Goal: Task Accomplishment & Management: Manage account settings

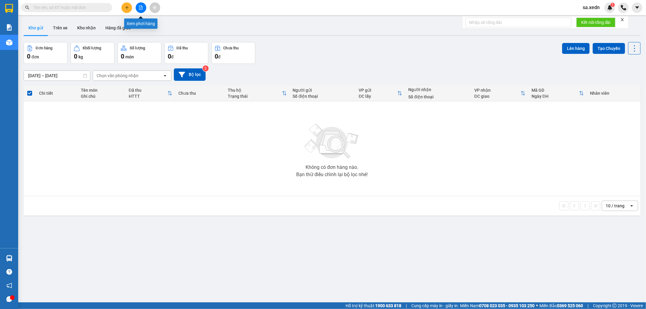
click at [139, 5] on button at bounding box center [141, 7] width 11 height 11
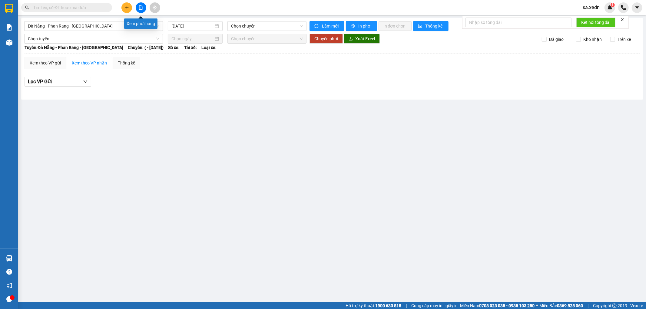
click at [139, 6] on icon "file-add" at bounding box center [140, 7] width 3 height 4
click at [108, 20] on div "[GEOGRAPHIC_DATA] - [GEOGRAPHIC_DATA] - [GEOGRAPHIC_DATA] [DATE] Chọn chuyến Là…" at bounding box center [332, 58] width 622 height 81
click at [108, 23] on span "Đà Nẵng - Phan Rang - [GEOGRAPHIC_DATA]" at bounding box center [93, 26] width 131 height 9
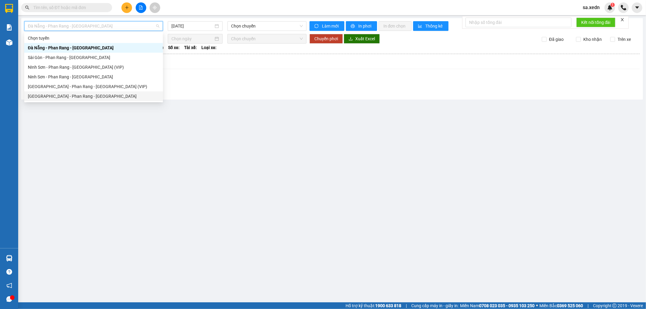
click at [88, 95] on div "[GEOGRAPHIC_DATA] - Phan Rang - [GEOGRAPHIC_DATA]" at bounding box center [93, 96] width 131 height 7
type input "[DATE]"
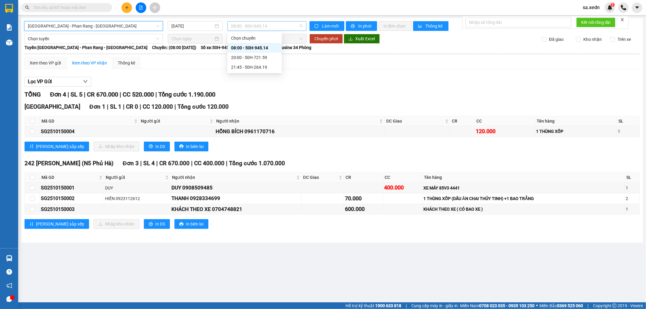
click at [255, 26] on span "08:00 - 50H-945.14" at bounding box center [266, 26] width 71 height 9
click at [265, 66] on div "21:45 - 50H-264.19" at bounding box center [254, 67] width 47 height 7
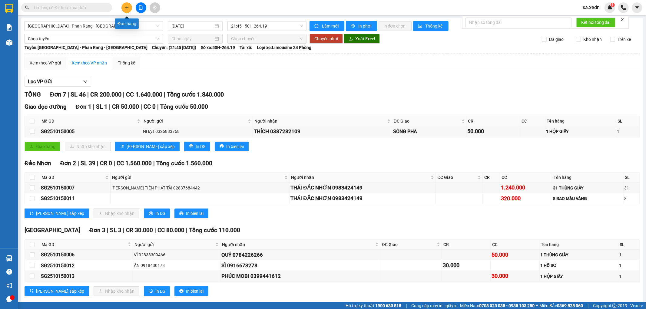
click at [128, 8] on icon "plus" at bounding box center [127, 7] width 4 height 4
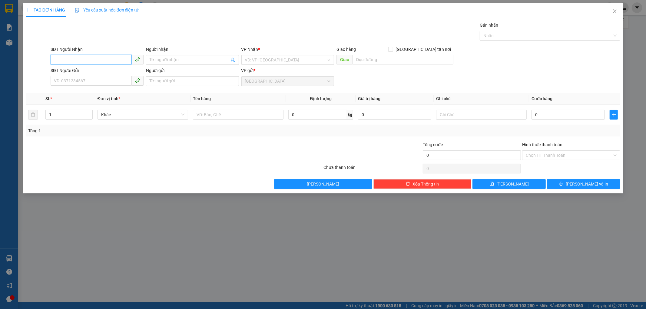
click at [65, 58] on input "SĐT Người Nhận" at bounding box center [91, 60] width 81 height 10
click at [162, 58] on input "Người nhận" at bounding box center [190, 60] width 80 height 7
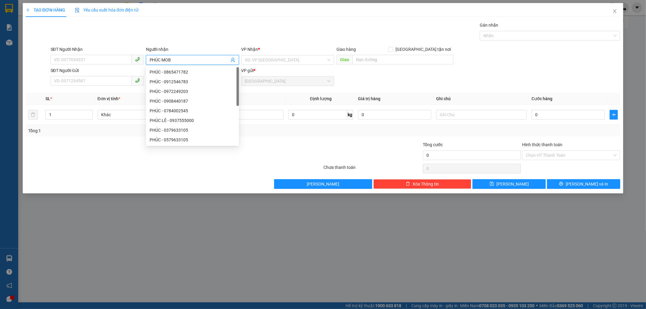
type input "PHÚC MOBI"
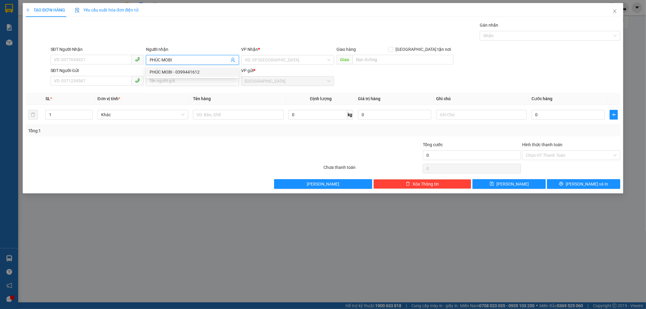
click at [178, 68] on div "PHÚC MOBI - 0399441612" at bounding box center [192, 72] width 93 height 10
type input "0399441612"
type input "PHÚC MOBI"
click at [254, 58] on input "search" at bounding box center [285, 59] width 81 height 9
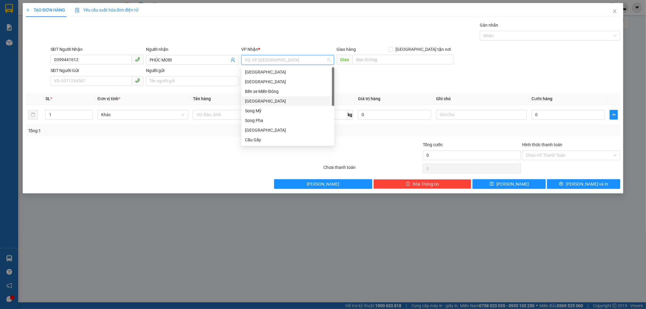
click at [257, 102] on div "[GEOGRAPHIC_DATA]" at bounding box center [288, 101] width 86 height 7
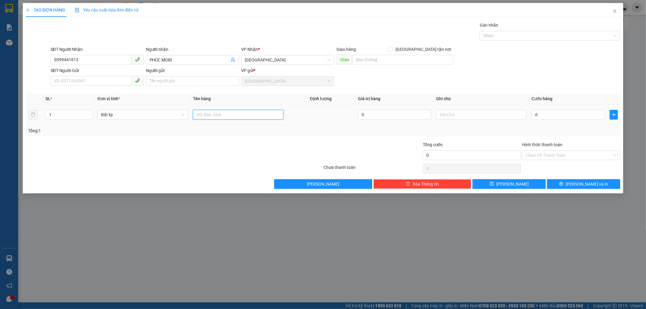
click at [198, 113] on input "text" at bounding box center [238, 115] width 91 height 10
type input "1 HỘP TRẮNG"
click at [535, 114] on input "0" at bounding box center [568, 115] width 73 height 10
type input "3"
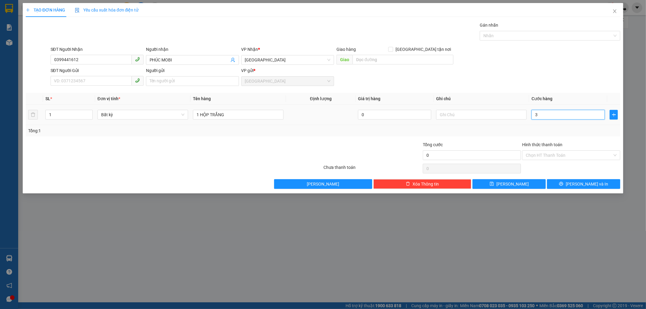
type input "3"
type input "30"
type input "30.000"
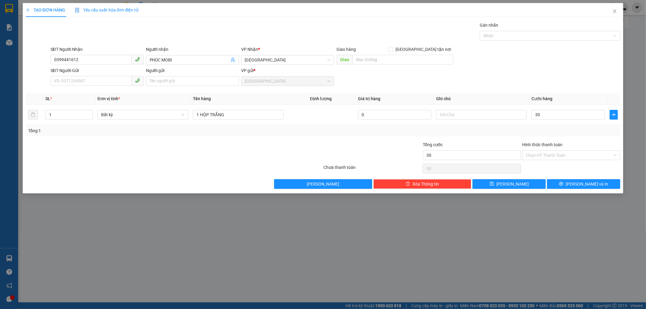
type input "30.000"
click at [594, 138] on div "Transit Pickup Surcharge Ids Transit Deliver Surcharge Ids Transit Deliver Surc…" at bounding box center [323, 105] width 595 height 167
click at [557, 180] on button "[PERSON_NAME] và In" at bounding box center [583, 184] width 73 height 10
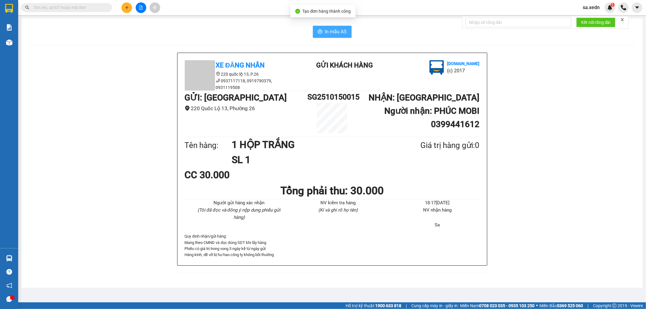
click at [338, 33] on span "In mẫu A5" at bounding box center [336, 32] width 22 height 8
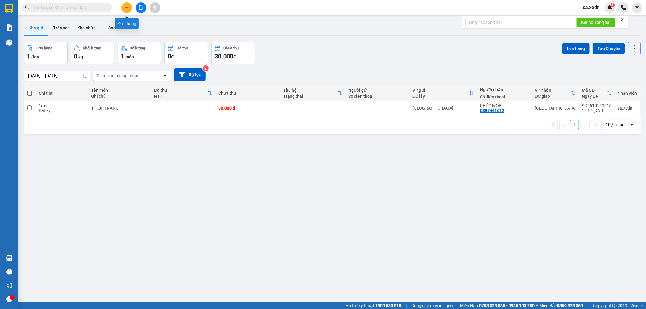
click at [125, 5] on icon "plus" at bounding box center [127, 7] width 4 height 4
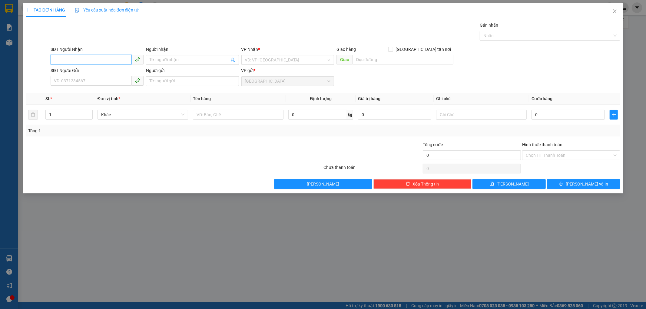
click at [79, 59] on input "SĐT Người Nhận" at bounding box center [91, 60] width 81 height 10
type input "0974315351"
click at [148, 58] on span at bounding box center [192, 60] width 93 height 10
type input "O"
type input "ÔNG BẢY"
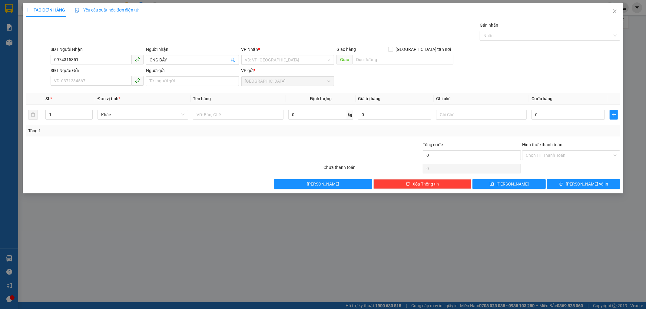
click at [289, 55] on div "VP Nhận *" at bounding box center [287, 50] width 93 height 9
click at [269, 58] on input "search" at bounding box center [285, 59] width 81 height 9
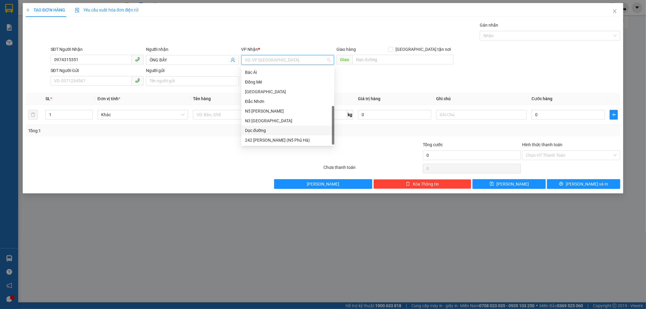
click at [259, 131] on div "Dọc đường" at bounding box center [288, 130] width 86 height 7
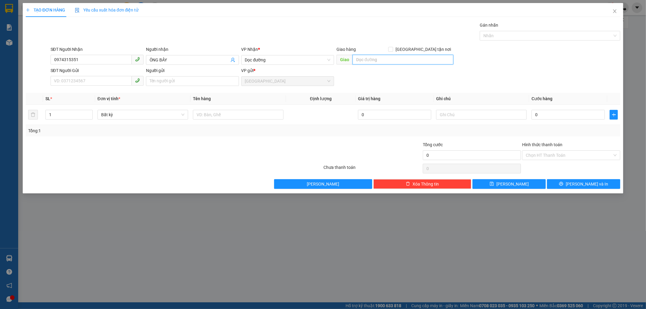
click at [373, 58] on input "text" at bounding box center [403, 60] width 101 height 10
type input "[PERSON_NAME]"
click at [202, 115] on input "text" at bounding box center [238, 115] width 91 height 10
type input "2"
click at [89, 113] on icon "up" at bounding box center [89, 113] width 2 height 1
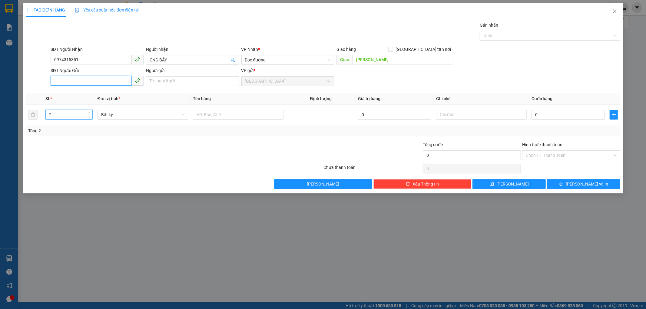
click at [74, 80] on input "SĐT Người Gửi" at bounding box center [91, 81] width 81 height 10
type input "0903956529"
click at [159, 78] on input "Người gửi" at bounding box center [192, 81] width 93 height 10
type input "THÚY VY"
click at [197, 115] on input "text" at bounding box center [238, 115] width 91 height 10
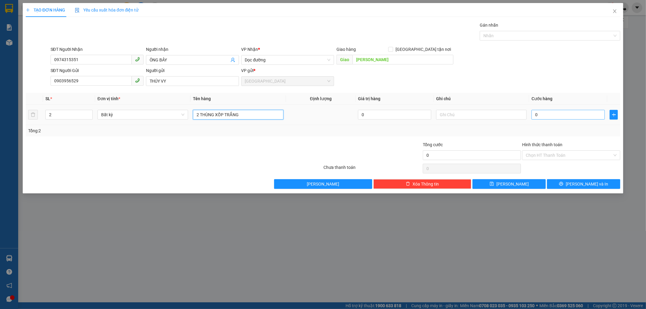
type input "2 THÙNG XỐP TRẮNG"
click at [534, 114] on input "0" at bounding box center [568, 115] width 73 height 10
type input "1"
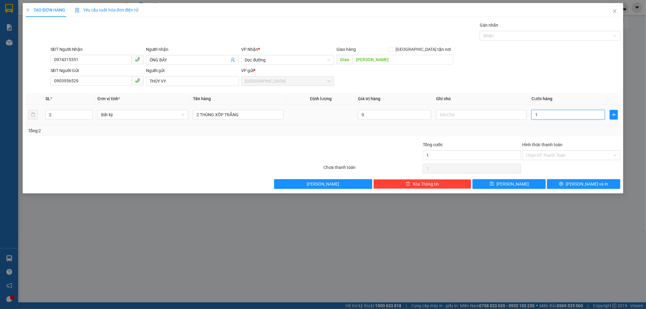
type input "16"
type input "160"
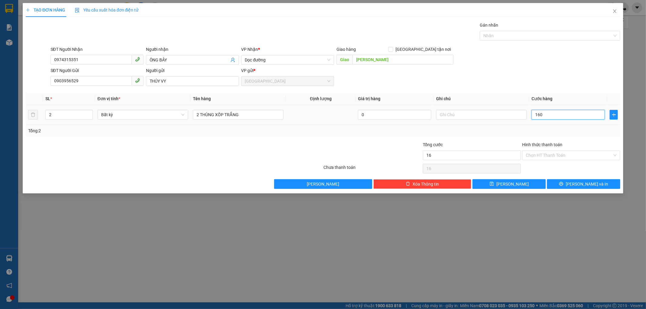
type input "160"
type input "160.000"
click at [539, 138] on div "Transit Pickup Surcharge Ids Transit Deliver Surcharge Ids Transit Deliver Surc…" at bounding box center [323, 105] width 595 height 167
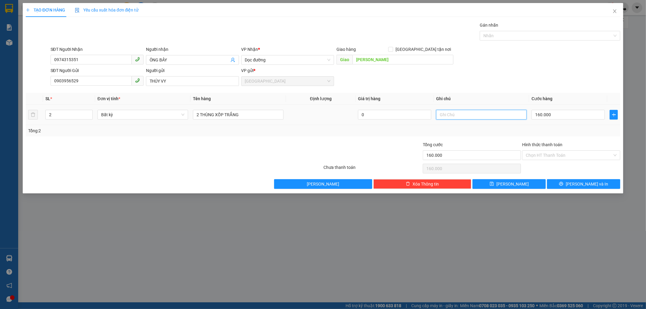
click at [456, 116] on input "text" at bounding box center [481, 115] width 91 height 10
type input "HƯ BỂ KHÔNG ĐỀN"
click at [547, 154] on input "Hình thức thanh toán" at bounding box center [569, 155] width 87 height 9
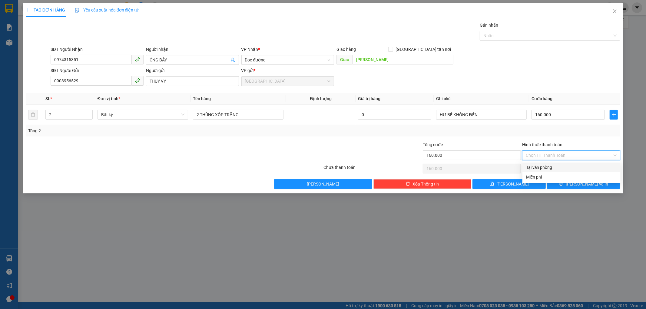
click at [543, 168] on div "Tại văn phòng" at bounding box center [571, 167] width 91 height 7
type input "0"
click at [559, 181] on button "[PERSON_NAME] và In" at bounding box center [583, 184] width 73 height 10
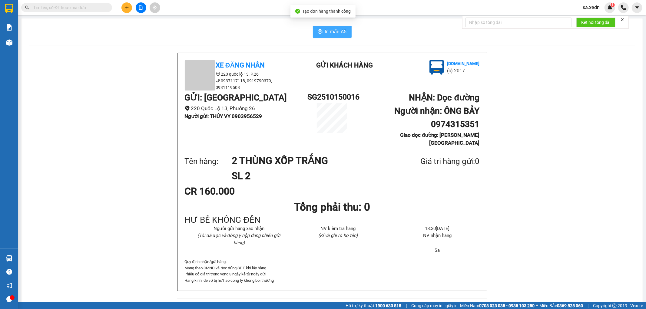
click at [340, 31] on span "In mẫu A5" at bounding box center [336, 32] width 22 height 8
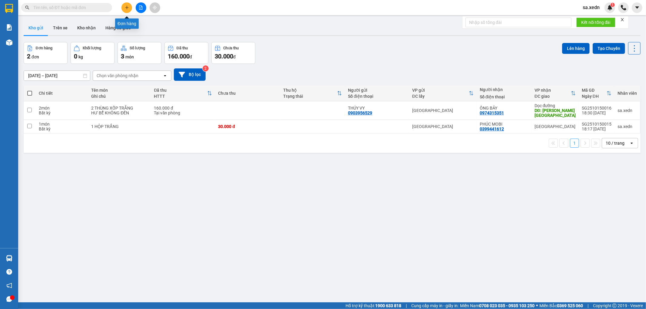
click at [127, 9] on icon "plus" at bounding box center [127, 7] width 4 height 4
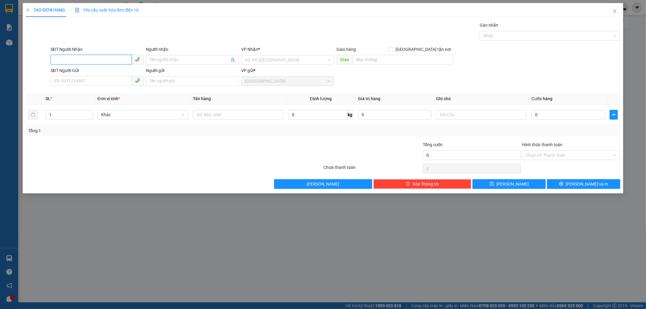
click at [101, 58] on input "SĐT Người Nhận" at bounding box center [91, 60] width 81 height 10
click at [70, 59] on input "SĐT Người Nhận" at bounding box center [91, 60] width 81 height 10
click at [93, 58] on input "SĐT Người Nhận" at bounding box center [91, 60] width 81 height 10
click at [65, 58] on input "SĐT Người Nhận" at bounding box center [91, 60] width 81 height 10
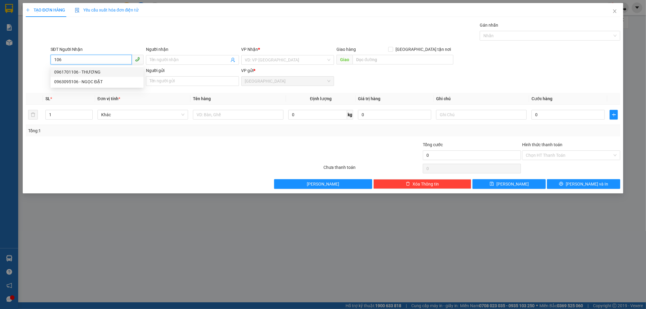
click at [95, 70] on div "0961701106 - THƯƠNG" at bounding box center [97, 72] width 86 height 7
type input "0961701106"
type input "THƯƠNG"
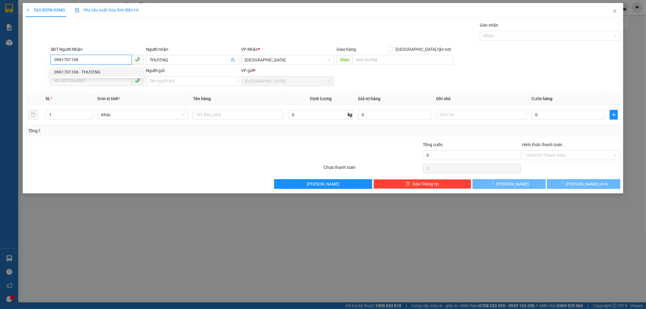
type input "80.000"
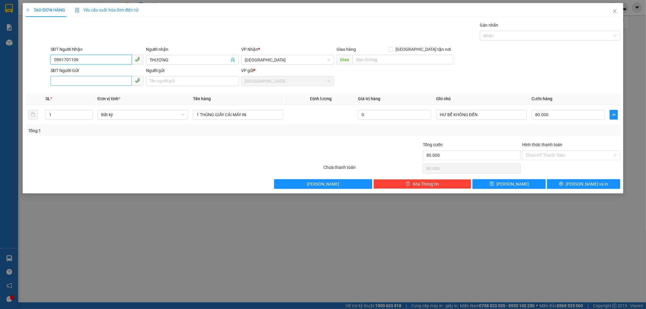
type input "0961701106"
click at [77, 84] on input "SĐT Người Gửi" at bounding box center [91, 81] width 81 height 10
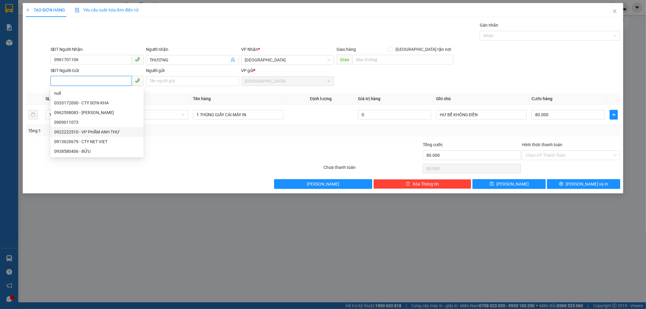
click at [90, 132] on div "0922222510 - VP PHẨM ANH THƯ" at bounding box center [97, 132] width 86 height 7
type input "0922222510"
type input "VP PHẨM ANH THƯ"
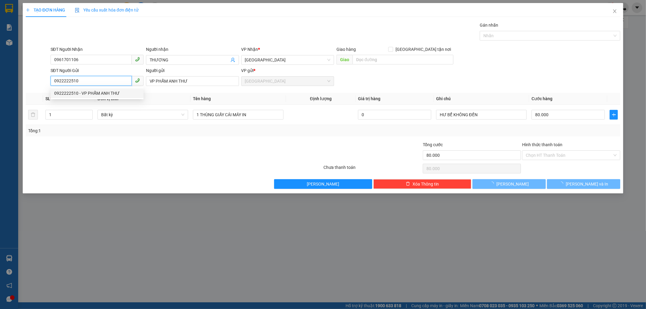
type input "50.000"
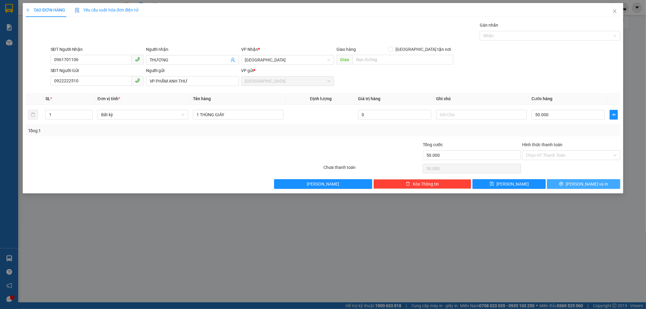
click at [555, 181] on button "[PERSON_NAME] và In" at bounding box center [583, 184] width 73 height 10
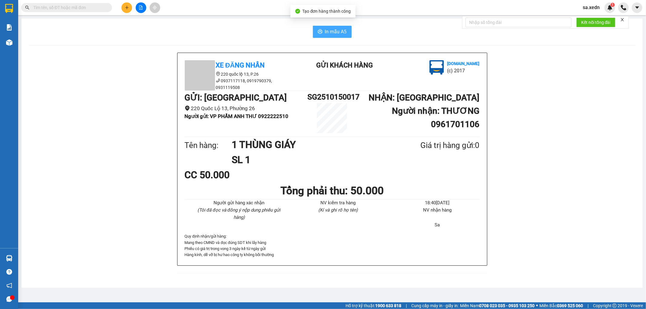
click at [329, 30] on span "In mẫu A5" at bounding box center [336, 32] width 22 height 8
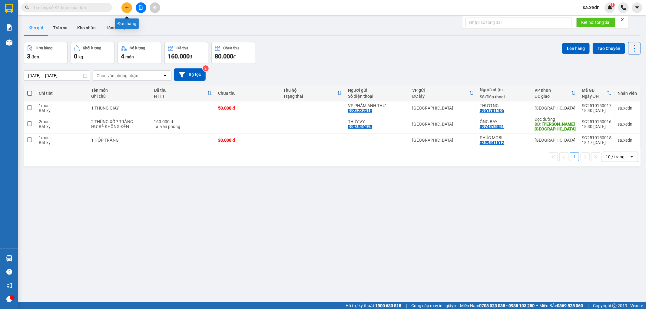
click at [129, 3] on button at bounding box center [126, 7] width 11 height 11
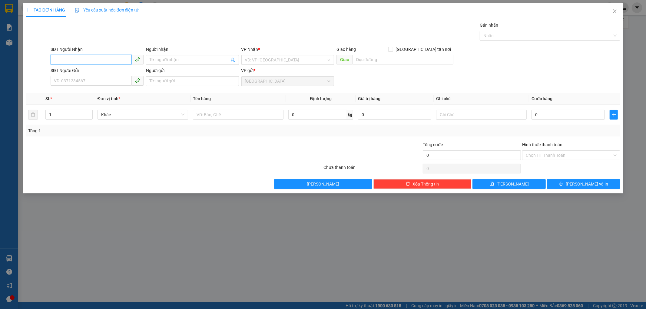
click at [89, 62] on input "SĐT Người Nhận" at bounding box center [91, 60] width 81 height 10
type input "0907850169"
click at [93, 68] on div "0907850169 - CÔNG CHÍNH" at bounding box center [97, 72] width 93 height 10
type input "CÔNG CHÍNH"
type input "50.000"
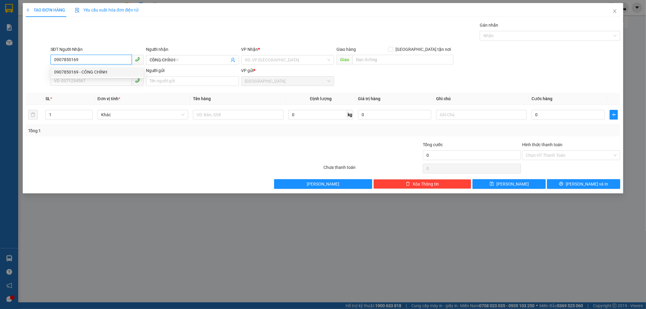
type input "50.000"
type input "0907850169"
click at [65, 81] on input "SĐT Người Gửi" at bounding box center [91, 81] width 81 height 10
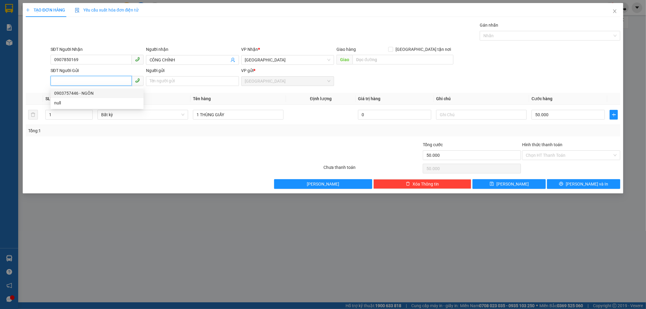
click at [89, 92] on div "0903757446 - NGÔN" at bounding box center [97, 93] width 86 height 7
type input "0903757446"
type input "NGÔN"
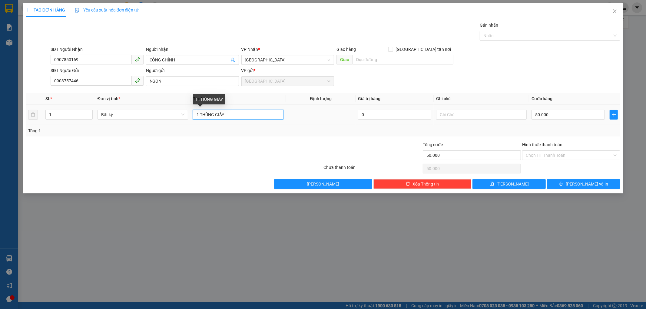
click at [225, 116] on input "1 THÙNG GIẤY" at bounding box center [238, 115] width 91 height 10
click at [210, 115] on input "1 BỊ DEN" at bounding box center [238, 115] width 91 height 10
type input "1 BỊ ĐEN"
click at [556, 115] on input "50.000" at bounding box center [568, 115] width 73 height 10
type input "0"
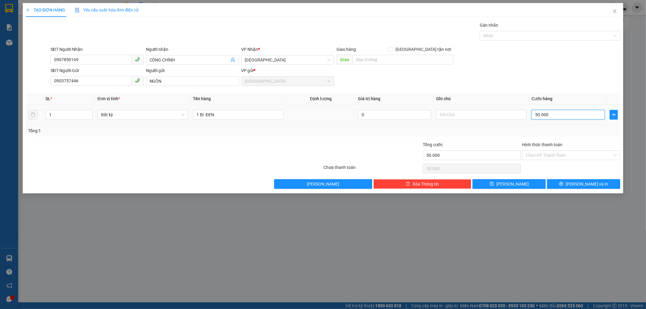
type input "0"
type input "03"
type input "3"
type input "030"
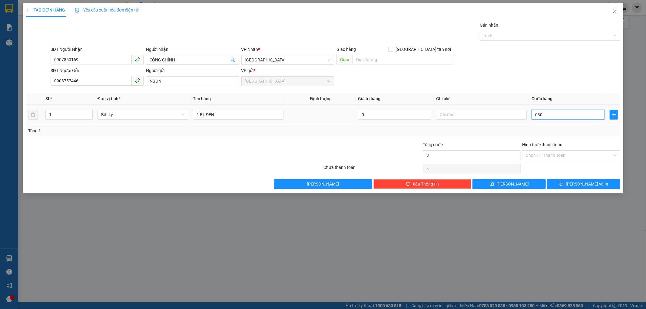
type input "30"
type input "030"
type input "30.000"
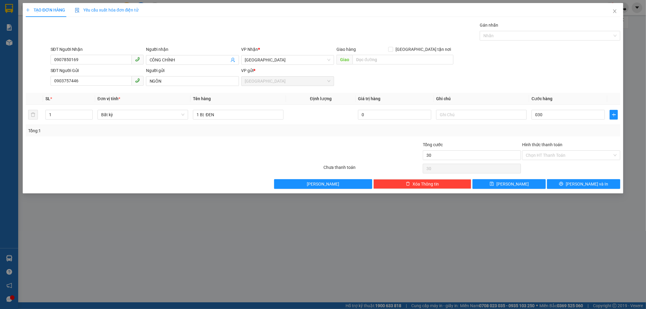
type input "30.000"
click at [564, 128] on div "Tổng: 1" at bounding box center [323, 131] width 590 height 7
click at [537, 154] on input "Hình thức thanh toán" at bounding box center [569, 155] width 87 height 9
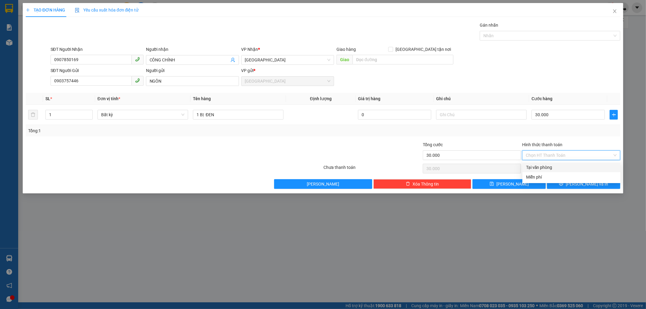
click at [537, 163] on div "Tại văn phòng" at bounding box center [572, 168] width 98 height 10
type input "0"
click at [564, 183] on button "[PERSON_NAME] và In" at bounding box center [583, 184] width 73 height 10
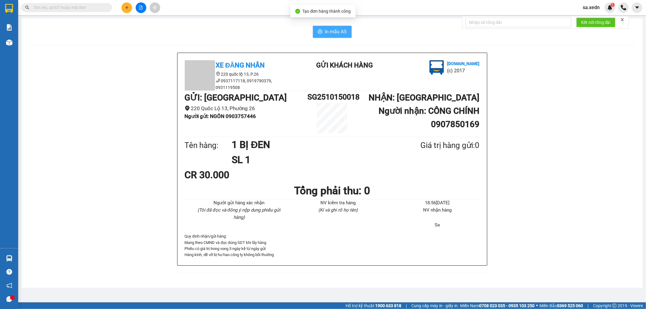
click at [335, 30] on span "In mẫu A5" at bounding box center [336, 32] width 22 height 8
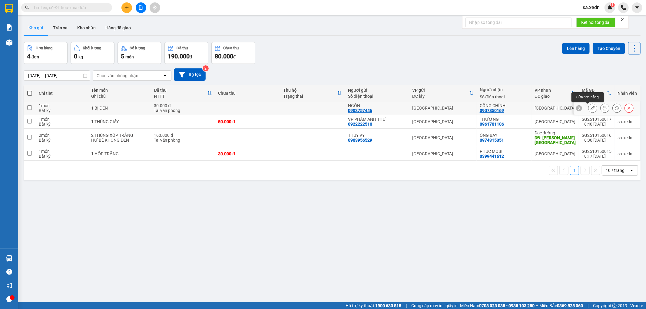
click at [589, 105] on button at bounding box center [593, 108] width 8 height 11
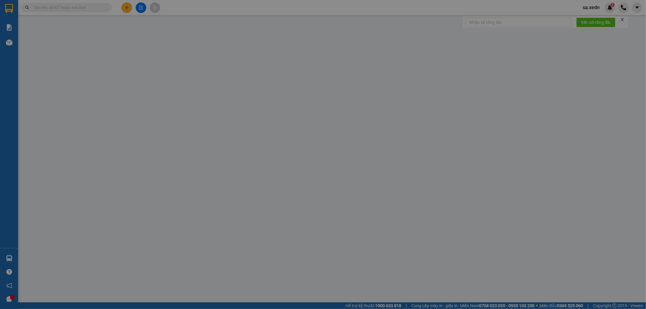
type input "0907850169"
type input "CÔNG CHÍNH"
type input "0903757446"
type input "NGÔN"
type input "30.000"
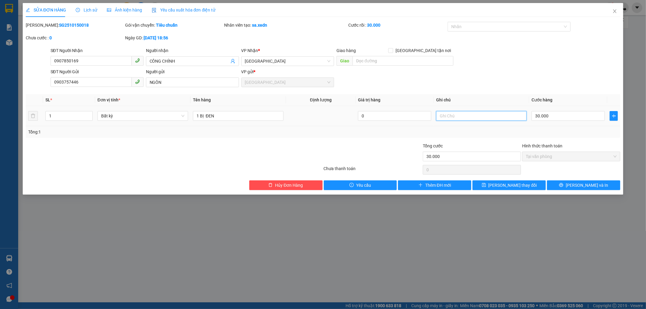
click at [444, 118] on input "text" at bounding box center [481, 116] width 91 height 10
type input "CK MO SA"
click at [525, 185] on button "[PERSON_NAME] thay đổi" at bounding box center [509, 186] width 73 height 10
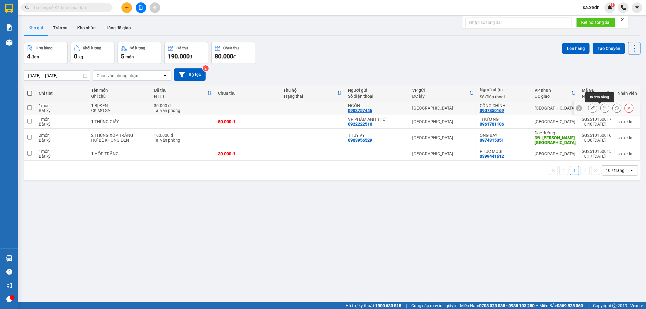
click at [603, 107] on icon at bounding box center [605, 108] width 4 height 4
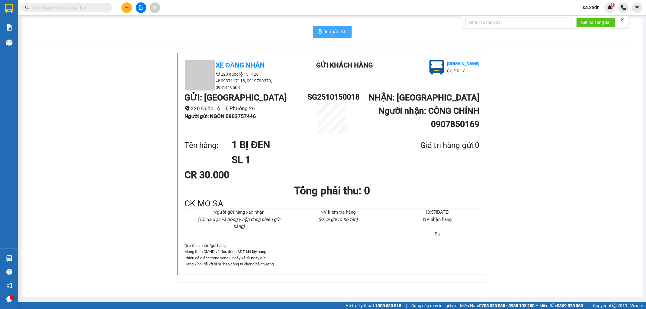
click at [328, 30] on span "In mẫu A5" at bounding box center [336, 32] width 22 height 8
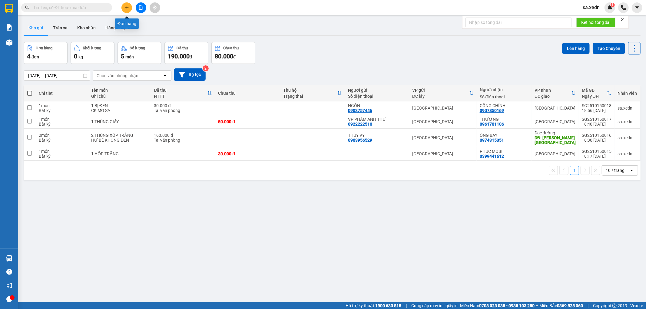
click at [124, 8] on button at bounding box center [126, 7] width 11 height 11
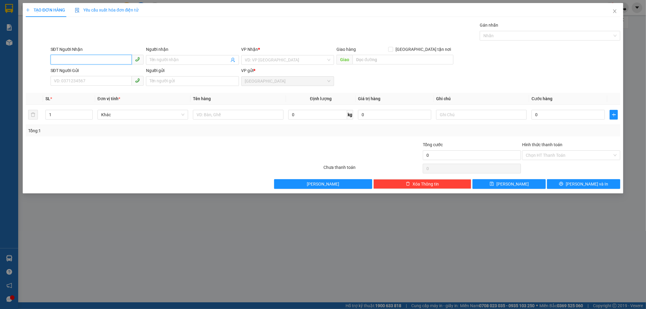
click at [95, 59] on input "SĐT Người Nhận" at bounding box center [91, 60] width 81 height 10
click at [75, 61] on input "6738" at bounding box center [91, 60] width 81 height 10
type input "6"
click at [84, 67] on div "0877896738 - HẬU" at bounding box center [97, 72] width 93 height 10
type input "0877896738"
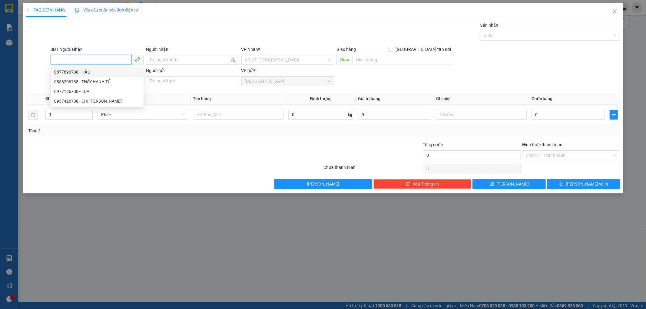
type input "HẬU"
type input "SƠN BÌNH [GEOGRAPHIC_DATA]"
type input "100.000"
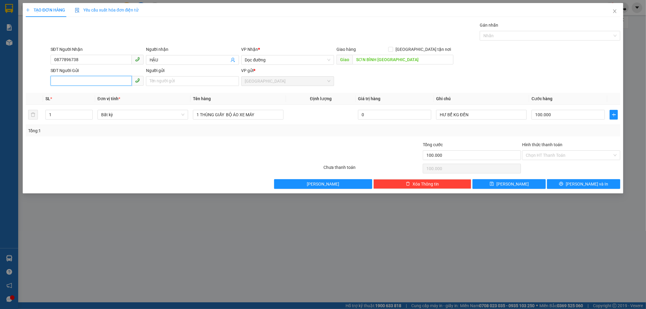
click at [80, 79] on input "SĐT Người Gửi" at bounding box center [91, 81] width 81 height 10
click at [80, 82] on input "SĐT Người Gửi" at bounding box center [91, 81] width 81 height 10
type input "0765783943"
click at [167, 84] on input "Người gửi" at bounding box center [192, 81] width 93 height 10
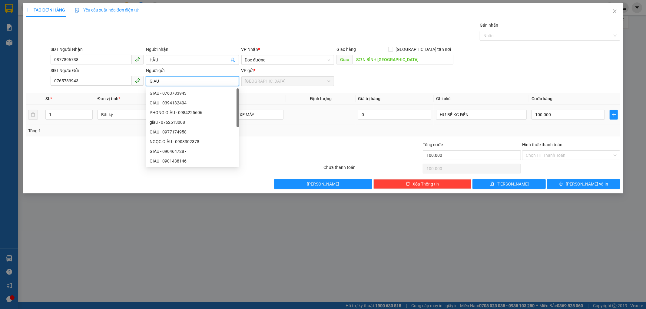
type input "GIÀU"
click at [291, 124] on td at bounding box center [320, 115] width 69 height 20
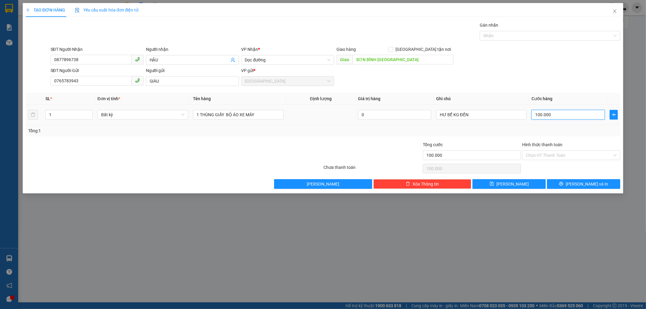
click at [561, 115] on input "100.000" at bounding box center [568, 115] width 73 height 10
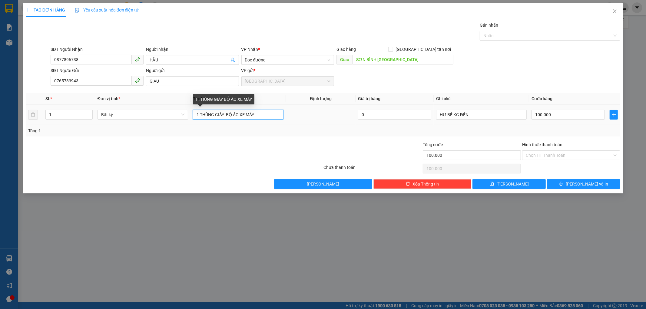
click at [262, 116] on input "1 THÙNG GIẤY BỘ ÁO XE MÁY" at bounding box center [238, 115] width 91 height 10
type input "1 BỊ MÀU XÁM ( DỒ ĐIỆN TỬ )"
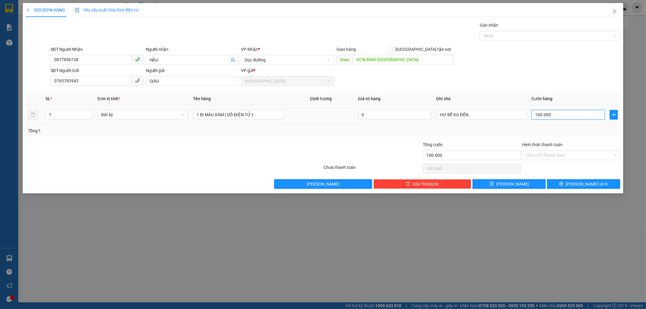
click at [562, 117] on input "100.000" at bounding box center [568, 115] width 73 height 10
type input "0"
type input "06"
type input "6"
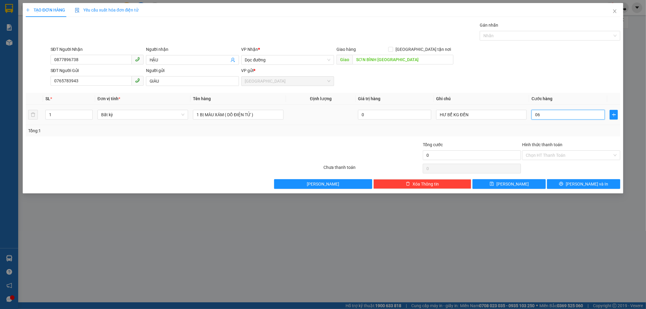
type input "6"
type input "0"
type input "05"
type input "5"
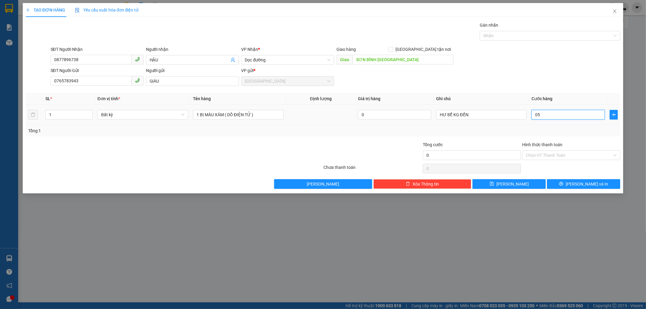
type input "5"
type input "050"
type input "50"
type input "050"
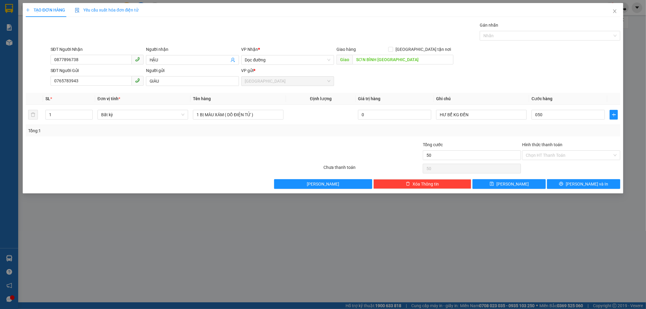
type input "50.000"
click at [567, 134] on div "Tổng: 1" at bounding box center [323, 131] width 590 height 7
click at [563, 183] on icon "printer" at bounding box center [561, 184] width 4 height 4
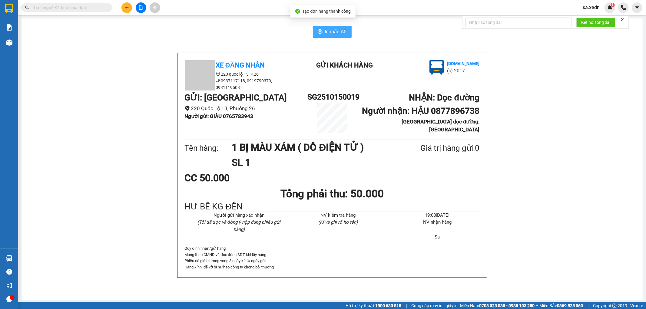
click at [335, 31] on span "In mẫu A5" at bounding box center [336, 32] width 22 height 8
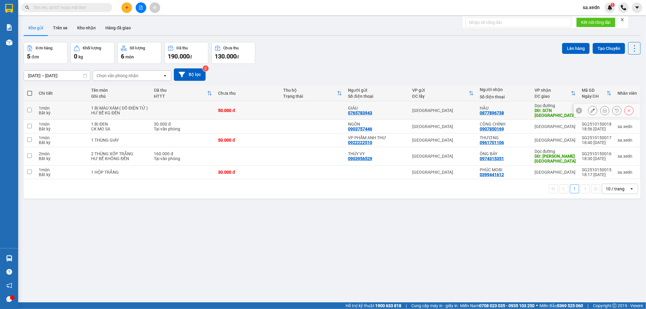
click at [601, 108] on button at bounding box center [605, 110] width 8 height 11
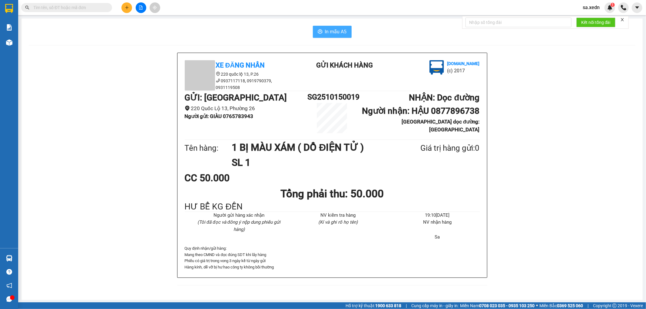
click at [322, 33] on icon "printer" at bounding box center [320, 31] width 5 height 5
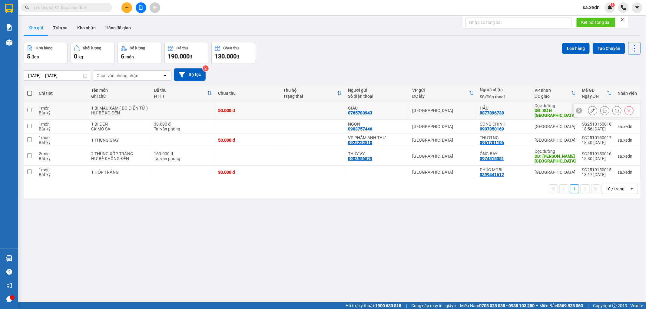
click at [521, 110] on div "HẬU" at bounding box center [504, 108] width 49 height 5
checkbox input "true"
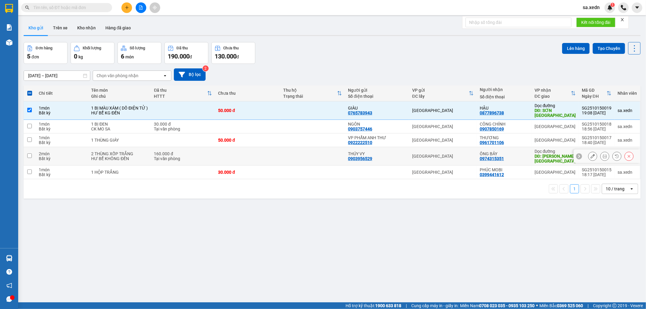
click at [513, 154] on div "ÔNG BẢY" at bounding box center [504, 153] width 49 height 5
checkbox input "true"
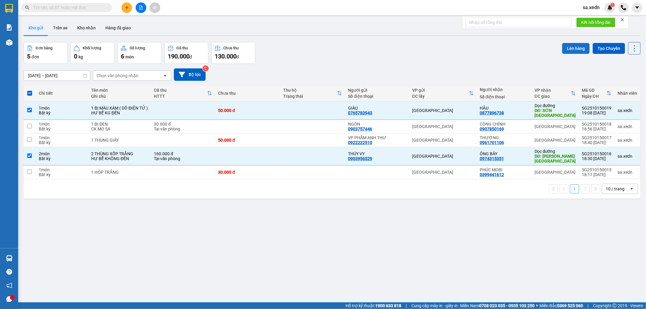
click at [564, 45] on button "Lên hàng" at bounding box center [576, 48] width 28 height 11
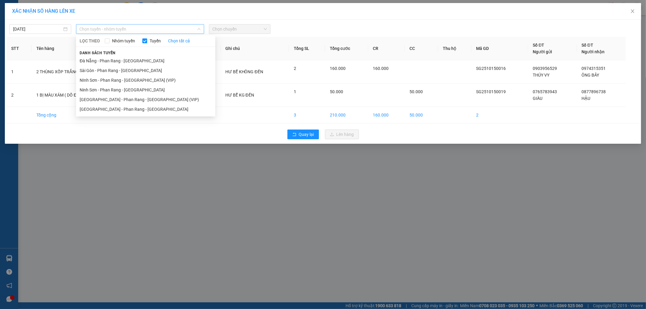
click at [153, 30] on span "Chọn tuyến - nhóm tuyến" at bounding box center [140, 29] width 121 height 9
click at [138, 111] on li "[GEOGRAPHIC_DATA] - Phan Rang - [GEOGRAPHIC_DATA]" at bounding box center [145, 110] width 139 height 10
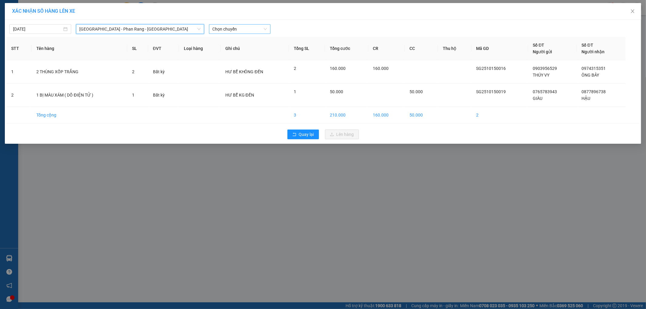
click at [250, 32] on span "Chọn chuyến" at bounding box center [240, 29] width 55 height 9
click at [247, 61] on div "20:00 - 50H-721.59" at bounding box center [236, 60] width 47 height 7
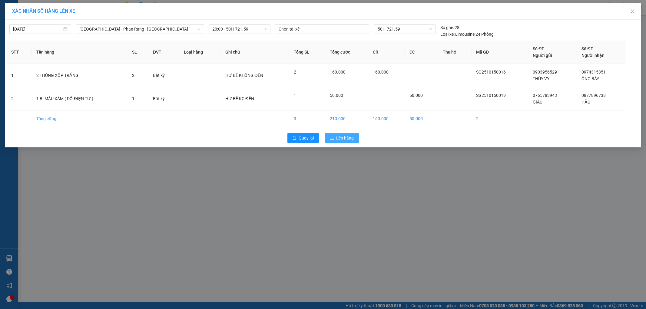
click at [340, 137] on span "Lên hàng" at bounding box center [346, 138] width 18 height 7
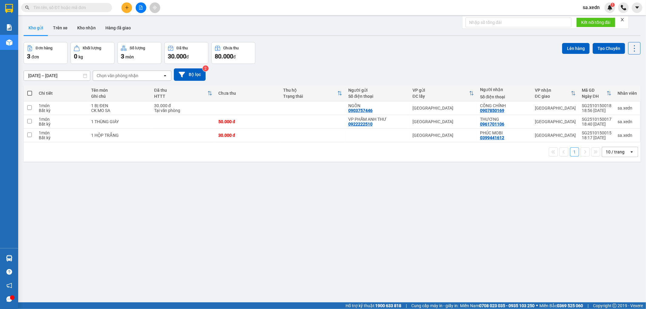
click at [28, 93] on span at bounding box center [29, 93] width 5 height 5
click at [30, 90] on input "checkbox" at bounding box center [30, 90] width 0 height 0
checkbox input "true"
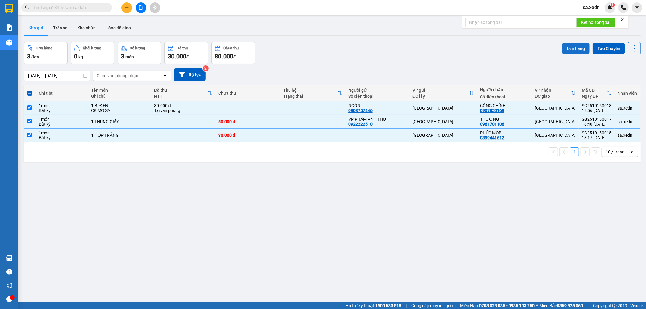
click at [563, 46] on button "Lên hàng" at bounding box center [576, 48] width 28 height 11
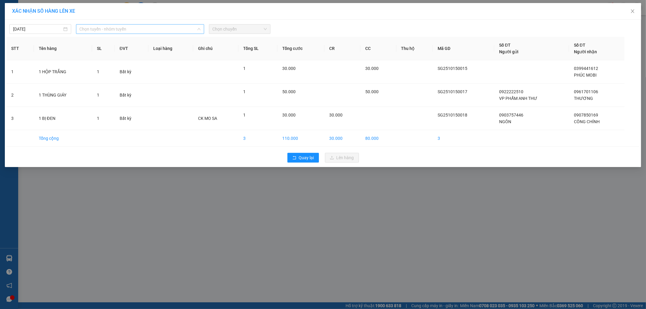
click at [156, 30] on span "Chọn tuyến - nhóm tuyến" at bounding box center [140, 29] width 121 height 9
click at [170, 29] on span "Chọn tuyến - nhóm tuyến" at bounding box center [140, 29] width 121 height 9
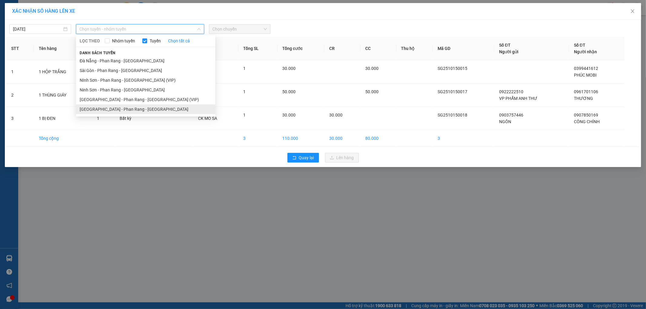
click at [137, 109] on li "[GEOGRAPHIC_DATA] - Phan Rang - [GEOGRAPHIC_DATA]" at bounding box center [145, 110] width 139 height 10
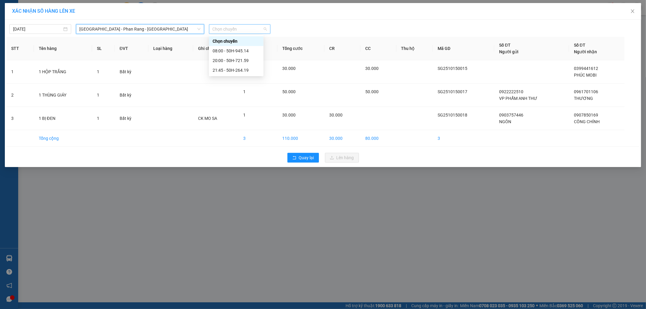
click at [222, 32] on span "Chọn chuyến" at bounding box center [240, 29] width 55 height 9
click at [222, 66] on div "21:45 - 50H-264.19" at bounding box center [236, 70] width 55 height 10
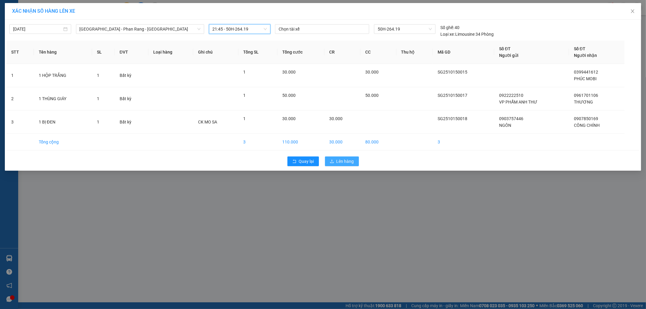
click at [340, 158] on button "Lên hàng" at bounding box center [342, 162] width 34 height 10
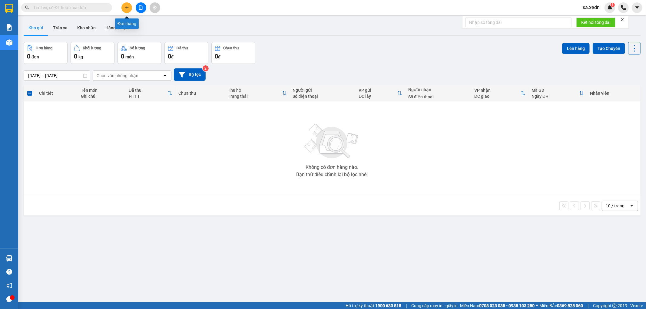
click at [131, 5] on button at bounding box center [126, 7] width 11 height 11
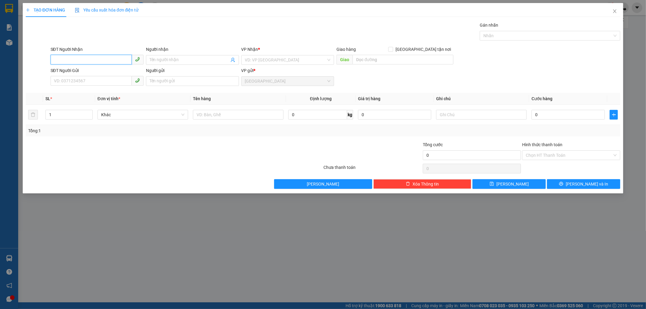
click at [68, 61] on input "SĐT Người Nhận" at bounding box center [91, 60] width 81 height 10
click at [95, 71] on div "0937953018 - NHA KHOA CÀ NÁ" at bounding box center [97, 72] width 86 height 7
type input "0937953018"
type input "NHA KHOA CÀ NÁ"
type input "30.000"
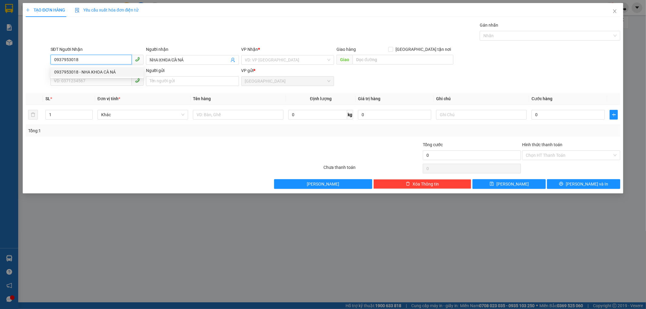
type input "30.000"
type input "0937953018"
click at [93, 79] on input "SĐT Người Gửi" at bounding box center [91, 81] width 81 height 10
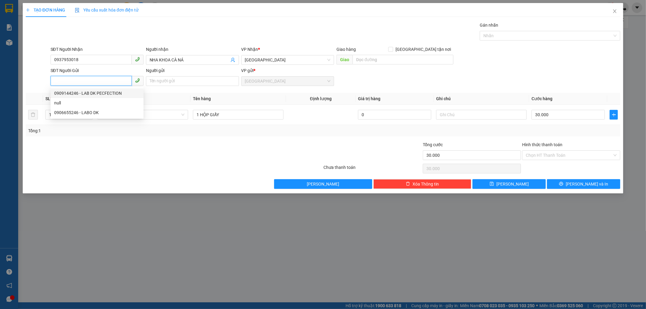
click at [95, 93] on div "0909144246 - LAB DK PECFECTION" at bounding box center [97, 93] width 86 height 7
type input "0909144246"
type input "LAB DK PECFECTION"
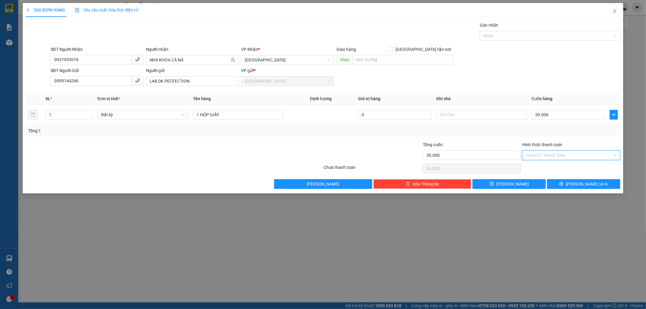
click at [542, 152] on input "Hình thức thanh toán" at bounding box center [569, 155] width 87 height 9
click at [536, 168] on div "Tại văn phòng" at bounding box center [571, 167] width 91 height 7
type input "0"
click at [557, 179] on div "Transit Pickup Surcharge Ids Transit Deliver Surcharge Ids Transit Deliver Surc…" at bounding box center [323, 105] width 595 height 167
click at [557, 183] on button "[PERSON_NAME] và In" at bounding box center [583, 184] width 73 height 10
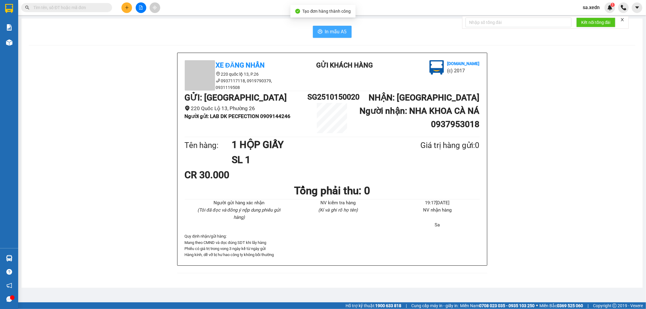
click at [333, 32] on span "In mẫu A5" at bounding box center [336, 32] width 22 height 8
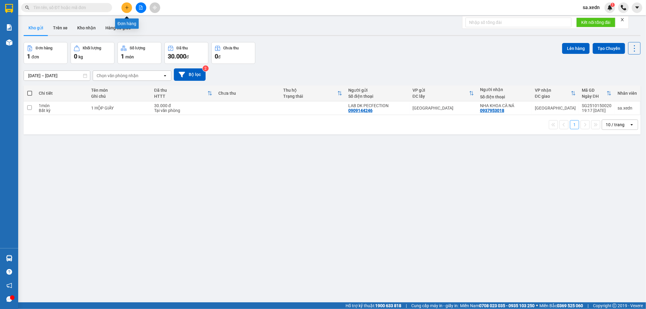
click at [128, 7] on icon "plus" at bounding box center [127, 7] width 4 height 4
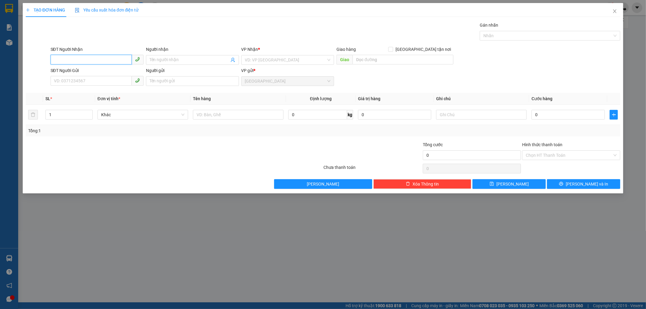
click at [69, 61] on input "SĐT Người Nhận" at bounding box center [91, 60] width 81 height 10
click at [97, 69] on div "0367485026 - NHƯ" at bounding box center [97, 72] width 86 height 7
type input "0367485026"
type input "NHƯ"
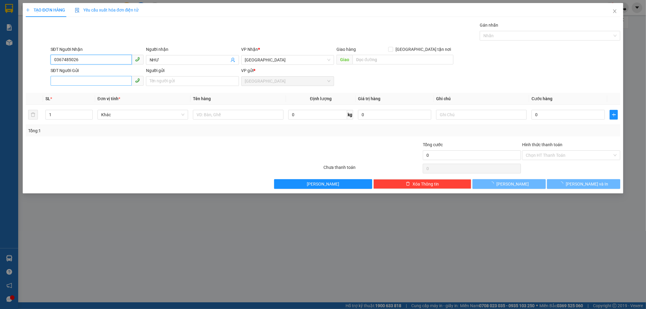
type input "160.000"
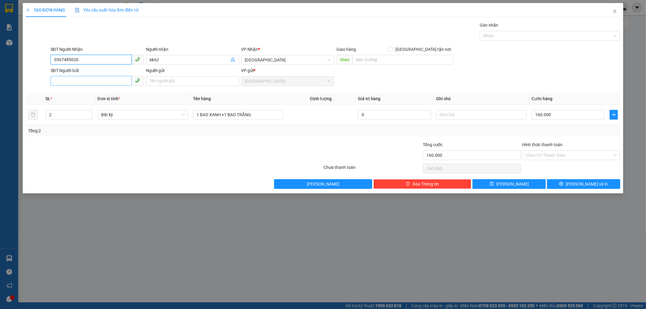
type input "0367485026"
click at [88, 78] on input "SĐT Người Gửi" at bounding box center [91, 81] width 81 height 10
click at [84, 93] on div "0354941379 - TRANG" at bounding box center [97, 93] width 86 height 7
type input "0354941379"
type input "TRANG"
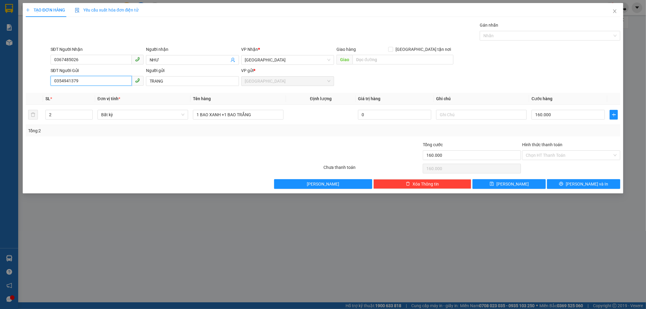
click at [74, 80] on input "0354941379" at bounding box center [91, 81] width 81 height 10
click at [81, 80] on input "0354941379" at bounding box center [91, 81] width 81 height 10
click at [90, 83] on input "0354941379" at bounding box center [91, 81] width 81 height 10
click at [123, 133] on div "Tổng: 2" at bounding box center [138, 131] width 221 height 7
click at [79, 81] on input "0354941379" at bounding box center [91, 81] width 81 height 10
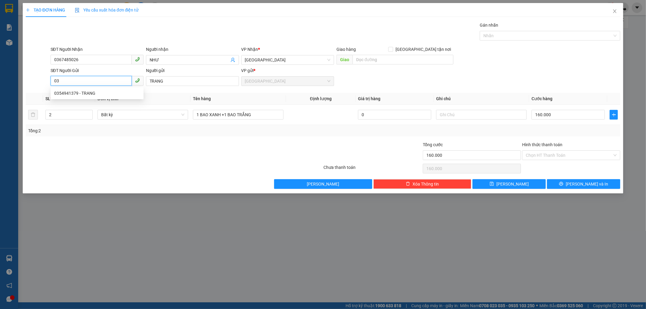
type input "0"
click at [68, 80] on input "SĐT Người Gửi" at bounding box center [91, 81] width 81 height 10
click at [83, 92] on div "0359121349 - TRANG" at bounding box center [97, 93] width 86 height 7
type input "0359121349"
type input "TRANG"
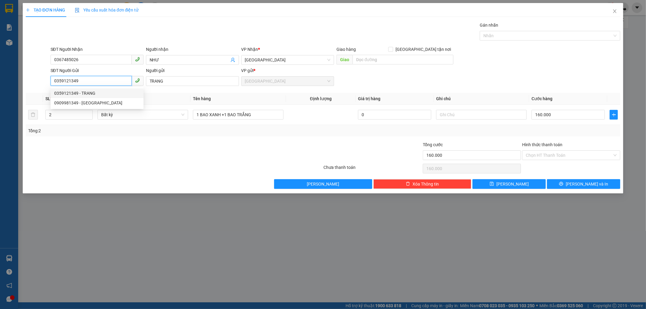
type input "50.000"
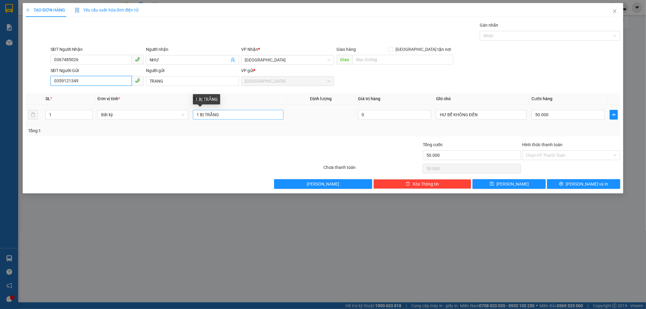
type input "0359121349"
click at [232, 114] on input "1 BỊ TRẮNG" at bounding box center [238, 115] width 91 height 10
type input "1 BỊ TRẮNG +1 BAO XANH"
click at [534, 114] on input "50.000" at bounding box center [568, 115] width 73 height 10
type input "1"
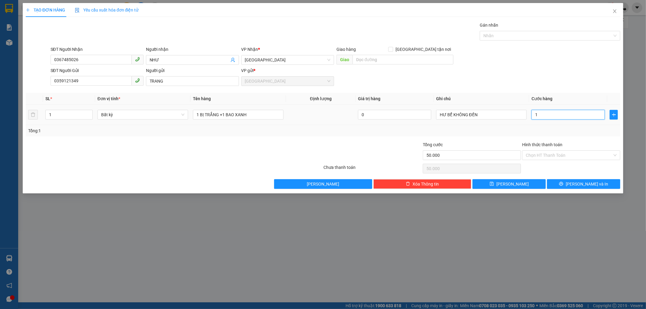
type input "1"
type input "15"
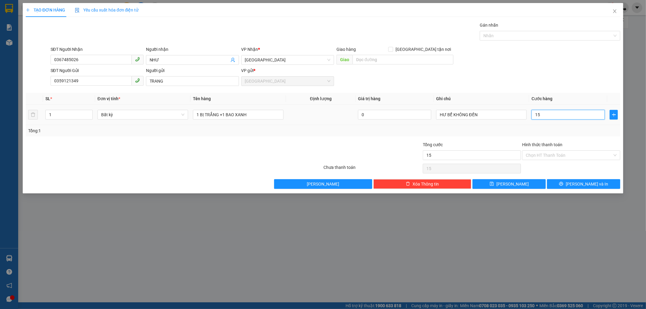
type input "150"
type input "150.000"
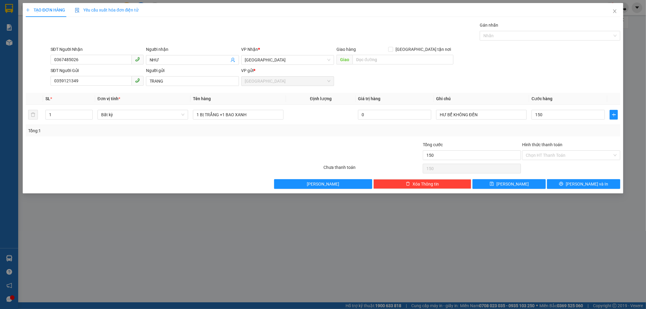
type input "150.000"
click at [533, 132] on div "Tổng: 1" at bounding box center [323, 131] width 590 height 7
type input "2"
click at [88, 112] on icon "up" at bounding box center [89, 113] width 2 height 2
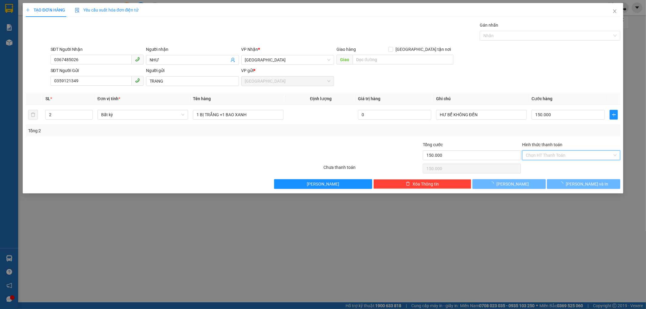
click at [544, 154] on input "Hình thức thanh toán" at bounding box center [569, 155] width 87 height 9
type input "0"
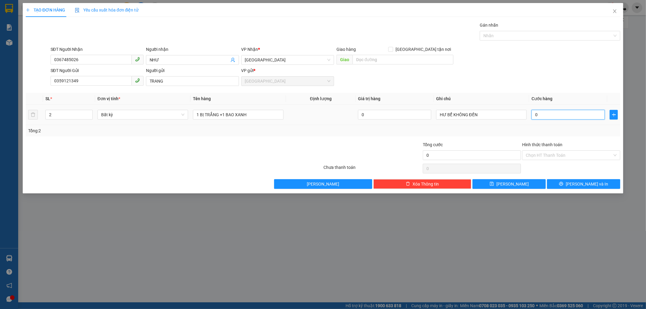
click at [533, 114] on input "0" at bounding box center [568, 115] width 73 height 10
type input "1"
type input "15"
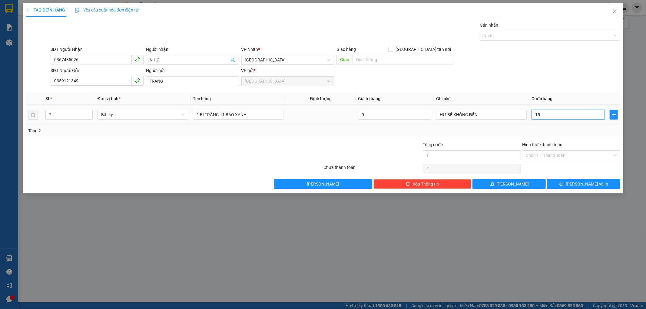
type input "15"
type input "150"
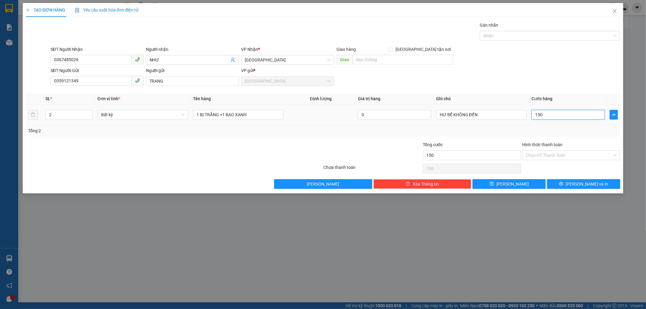
type input "150"
type input "150.000"
click at [531, 126] on div "Tổng: 2" at bounding box center [323, 131] width 595 height 12
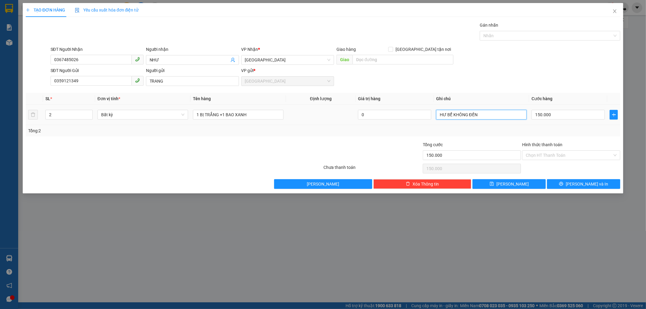
click at [491, 114] on input "HƯ BỂ KHÔNG ĐỀN" at bounding box center [481, 115] width 91 height 10
type input "HƯ BỂ KHÔNG ĐỀN CK MO SA"
click at [550, 157] on input "Hình thức thanh toán" at bounding box center [569, 155] width 87 height 9
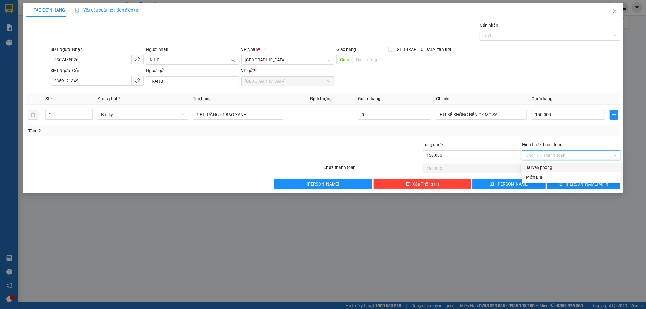
click at [547, 164] on div "Tại văn phòng" at bounding box center [571, 167] width 91 height 7
type input "0"
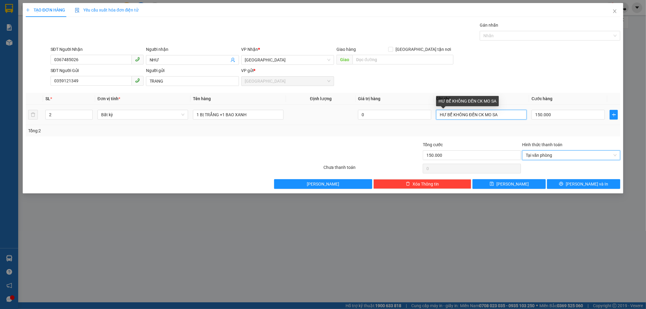
click at [499, 114] on input "HƯ BỂ KHÔNG ĐỀN CK MO SA" at bounding box center [481, 115] width 91 height 10
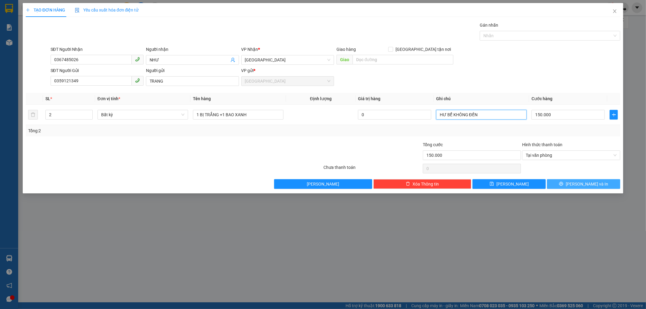
type input "HƯ BỂ KHÔNG ĐỀN"
click at [564, 183] on button "[PERSON_NAME] và In" at bounding box center [583, 184] width 73 height 10
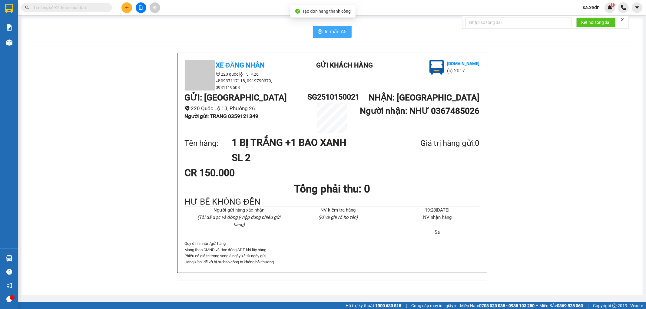
click at [343, 30] on span "In mẫu A5" at bounding box center [336, 32] width 22 height 8
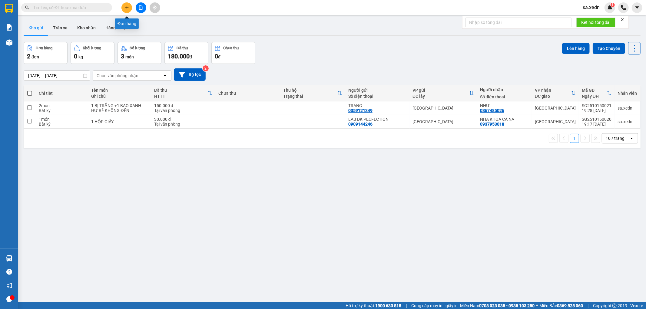
click at [126, 6] on icon "plus" at bounding box center [127, 7] width 4 height 4
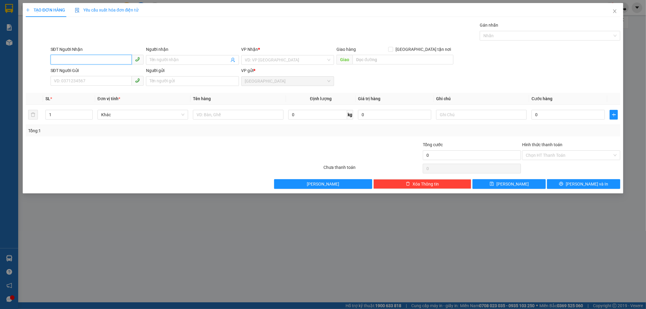
click at [68, 61] on input "SĐT Người Nhận" at bounding box center [91, 60] width 81 height 10
click at [71, 61] on input "SĐT Người Nhận" at bounding box center [91, 60] width 81 height 10
click at [58, 57] on input "SĐT Người Nhận" at bounding box center [91, 60] width 81 height 10
click at [59, 60] on input "SĐT Người Nhận" at bounding box center [91, 60] width 81 height 10
type input "0385285569"
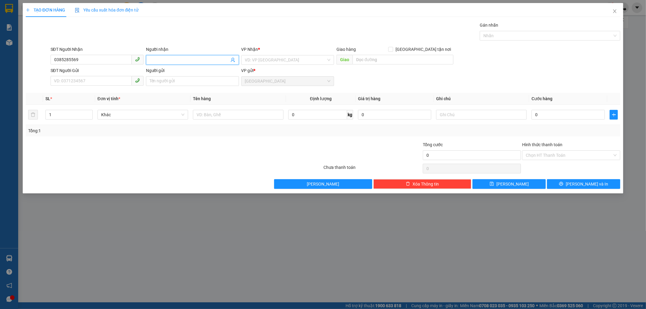
click at [156, 62] on input "Người nhận" at bounding box center [190, 60] width 80 height 7
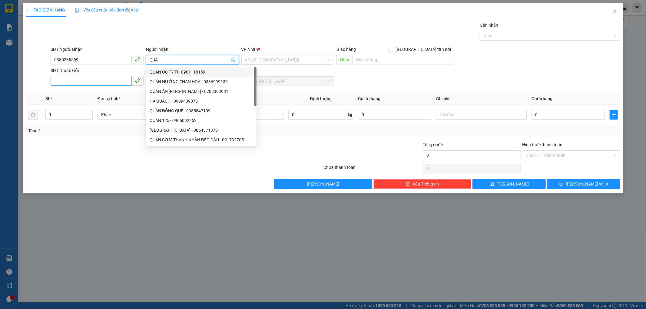
type input "QUÁ"
click at [61, 83] on input "SĐT Người Gửi" at bounding box center [91, 81] width 81 height 10
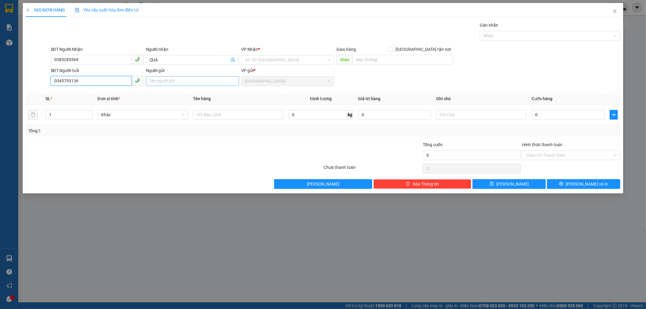
type input "0345793136"
click at [161, 83] on input "Người gửi" at bounding box center [192, 81] width 93 height 10
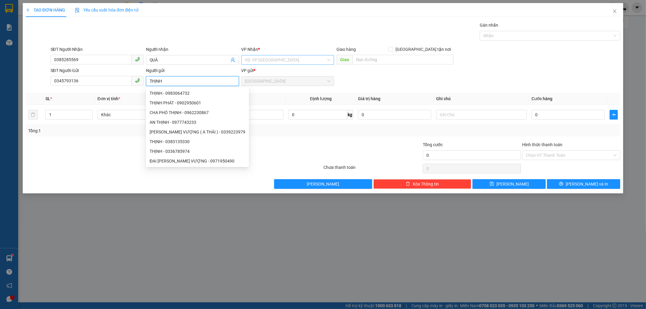
type input "THỊNH"
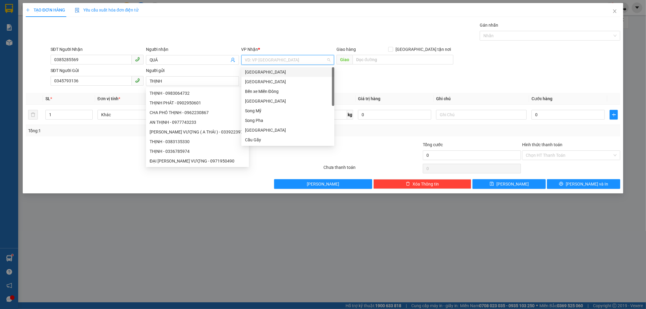
click at [265, 61] on input "search" at bounding box center [285, 59] width 81 height 9
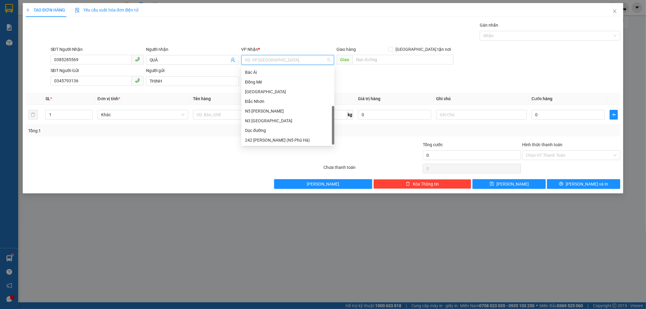
scroll to position [87, 0]
click at [257, 132] on div "Dọc đường" at bounding box center [288, 130] width 86 height 7
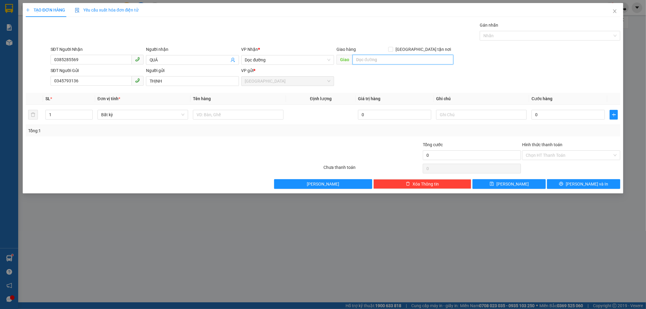
click at [358, 62] on input "text" at bounding box center [403, 60] width 101 height 10
type input "D"
type input "ĐỒNG MÉ"
click at [208, 114] on input "text" at bounding box center [238, 115] width 91 height 10
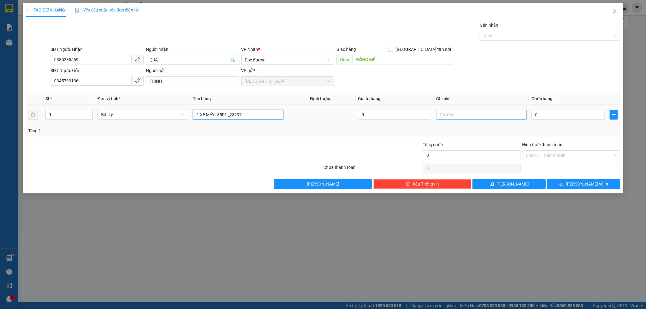
type input "1 XE MÁY 85F1 _23297"
click at [444, 117] on input "text" at bounding box center [481, 115] width 91 height 10
click at [535, 114] on input "0" at bounding box center [568, 115] width 73 height 10
click at [479, 114] on input "KHÁCH ĐÃ BỌC XE" at bounding box center [481, 115] width 91 height 10
type input "K"
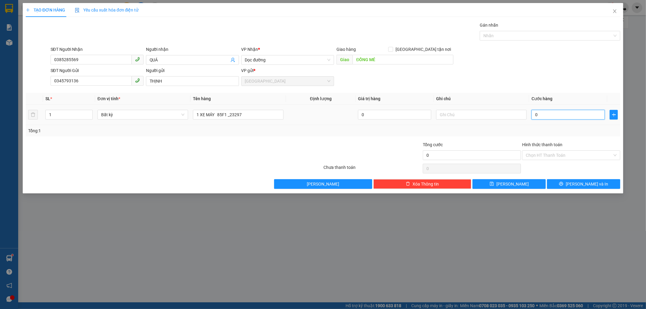
click at [533, 113] on input "0" at bounding box center [568, 115] width 73 height 10
type input "4"
type input "45"
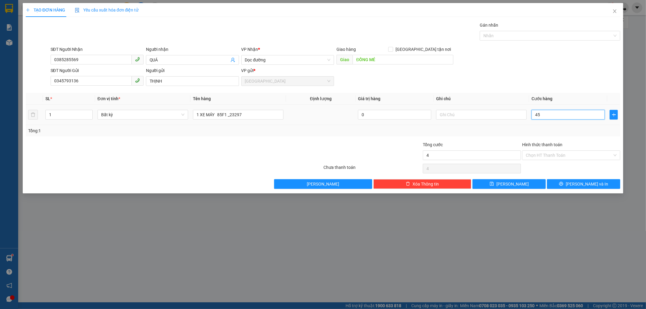
type input "45"
type input "450"
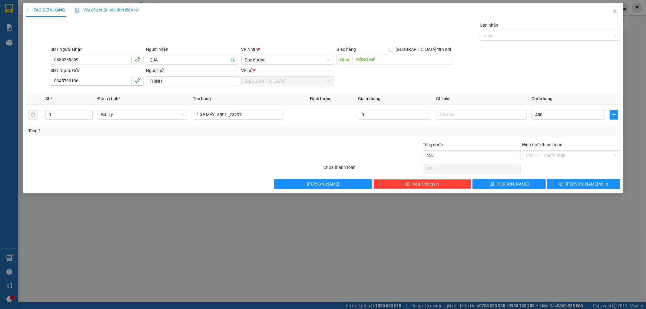
type input "450.000"
click at [546, 128] on div "Tổng: 1" at bounding box center [323, 131] width 590 height 7
click at [441, 116] on input "text" at bounding box center [481, 115] width 91 height 10
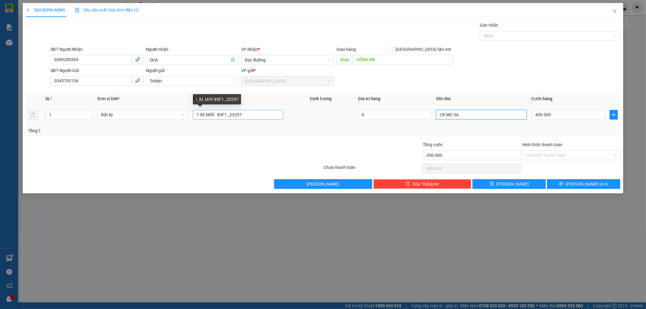
type input "CK MO SA"
click at [256, 115] on input "1 XE MÁY 85F1 _23297" at bounding box center [238, 115] width 91 height 10
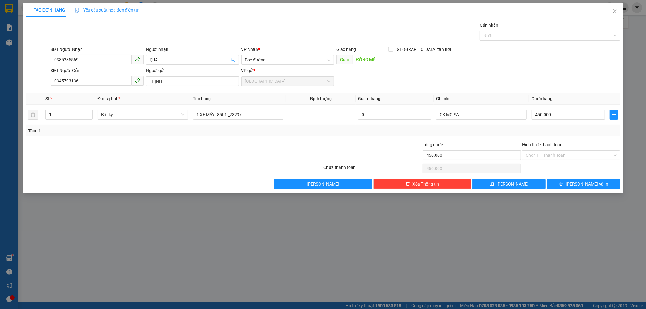
click at [290, 131] on div "Tổng: 1" at bounding box center [323, 131] width 590 height 7
click at [550, 155] on input "Hình thức thanh toán" at bounding box center [569, 155] width 87 height 9
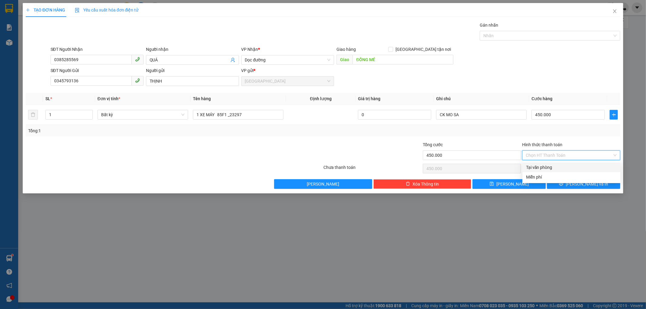
click at [548, 164] on div "Tại văn phòng" at bounding box center [571, 167] width 91 height 7
type input "0"
click at [554, 183] on button "[PERSON_NAME] và In" at bounding box center [583, 184] width 73 height 10
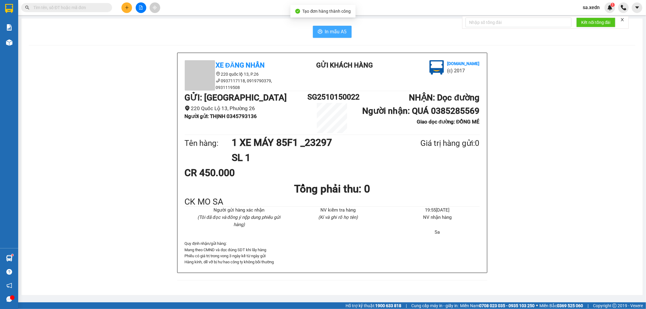
click at [328, 27] on button "In mẫu A5" at bounding box center [332, 32] width 39 height 12
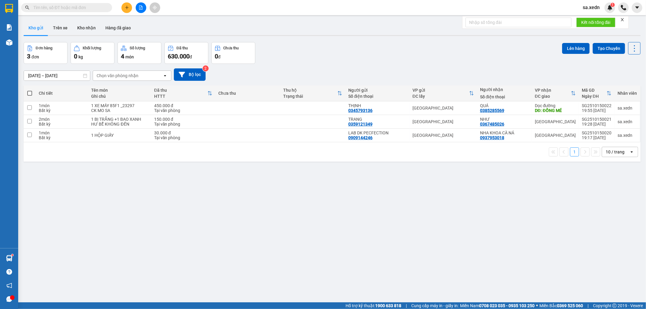
click at [122, 7] on button at bounding box center [126, 7] width 11 height 11
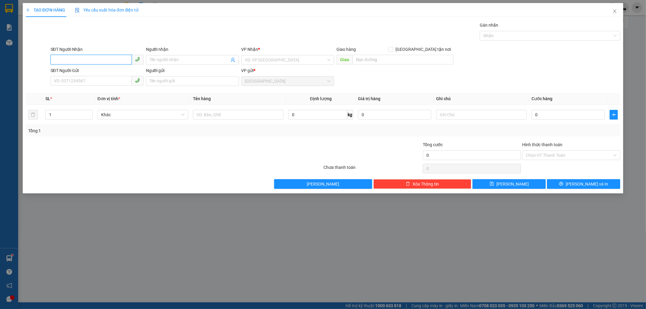
click at [74, 59] on input "SĐT Người Nhận" at bounding box center [91, 60] width 81 height 10
click at [78, 75] on div "0367485026 - NHƯ" at bounding box center [97, 72] width 86 height 7
type input "0367485026"
type input "NHƯ"
type input "150.000"
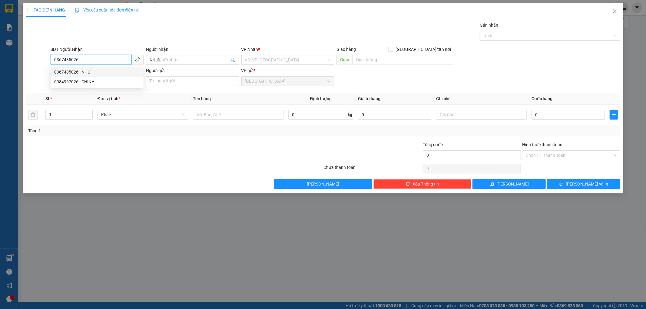
type input "150.000"
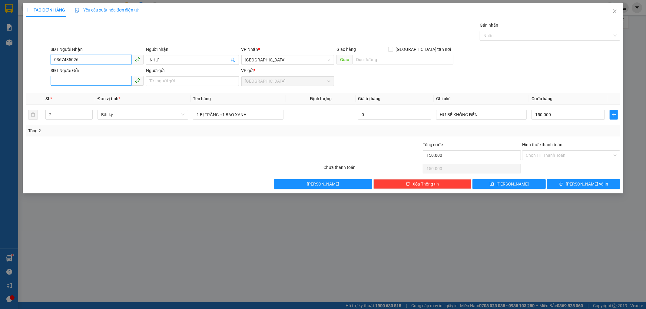
type input "0367485026"
click at [76, 81] on input "SĐT Người Gửi" at bounding box center [91, 81] width 81 height 10
click at [80, 89] on div "0359121349 - TRANG" at bounding box center [97, 93] width 93 height 10
type input "0359121349"
type input "TRANG"
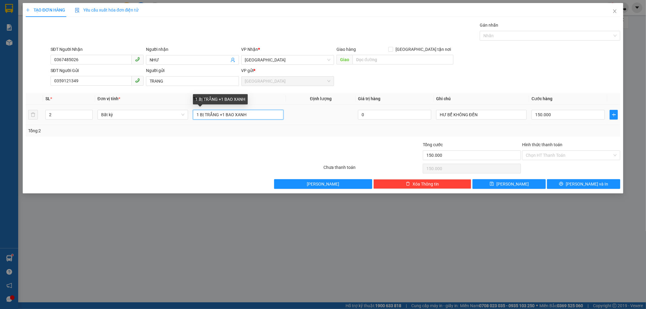
click at [253, 115] on input "1 BỊ TRẮNG +1 BAO XANH" at bounding box center [238, 115] width 91 height 10
type input "1"
type input "1 BỊ TRẮNG"
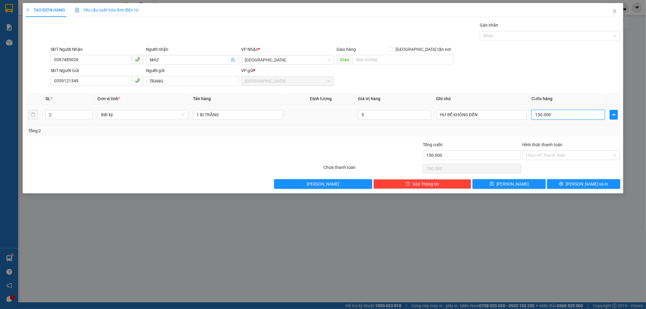
click at [563, 115] on input "150.000" at bounding box center [568, 115] width 73 height 10
type input "0"
type input "03"
type input "3"
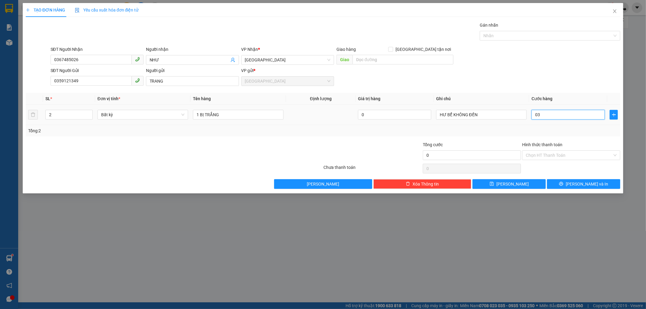
type input "3"
type input "0"
type input "04"
type input "4"
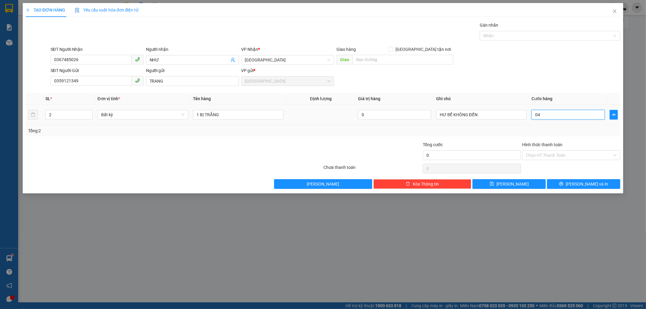
type input "4"
type input "040"
click at [553, 134] on div "Tổng: 2" at bounding box center [323, 131] width 590 height 7
click at [88, 116] on icon "down" at bounding box center [89, 117] width 2 height 2
click at [535, 154] on input "Hình thức thanh toán" at bounding box center [569, 155] width 87 height 9
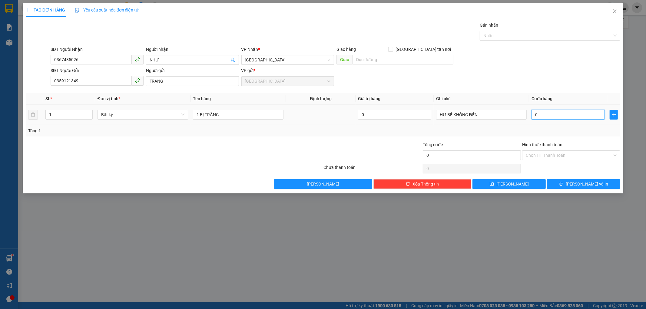
click at [535, 115] on input "0" at bounding box center [568, 115] width 73 height 10
click at [547, 123] on td "40.000" at bounding box center [568, 115] width 78 height 20
click at [543, 153] on input "Hình thức thanh toán" at bounding box center [569, 155] width 87 height 9
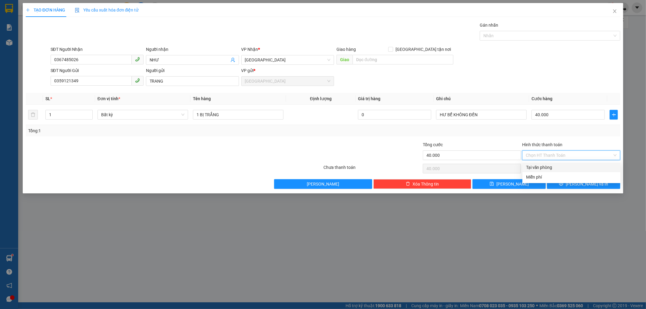
click at [535, 163] on div "Tại văn phòng" at bounding box center [572, 168] width 98 height 10
click at [557, 182] on button "[PERSON_NAME] và In" at bounding box center [583, 184] width 73 height 10
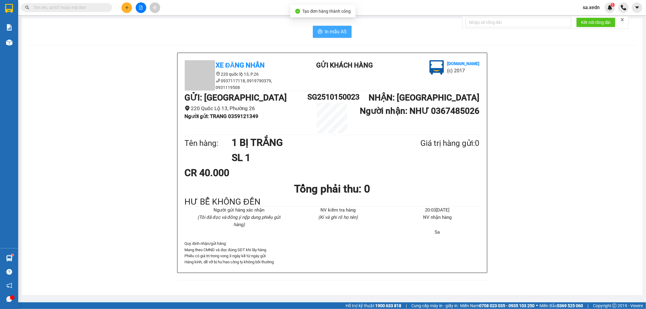
click at [330, 30] on span "In mẫu A5" at bounding box center [336, 32] width 22 height 8
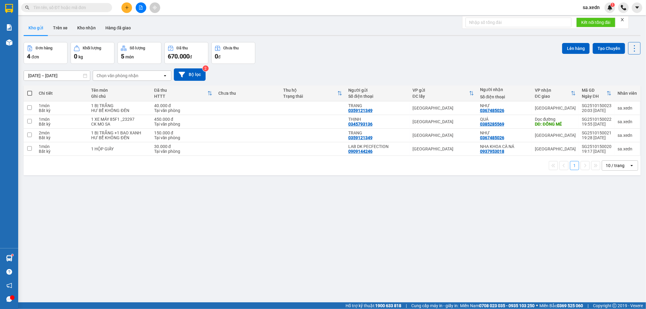
click at [29, 94] on span at bounding box center [29, 93] width 5 height 5
click at [30, 90] on input "checkbox" at bounding box center [30, 90] width 0 height 0
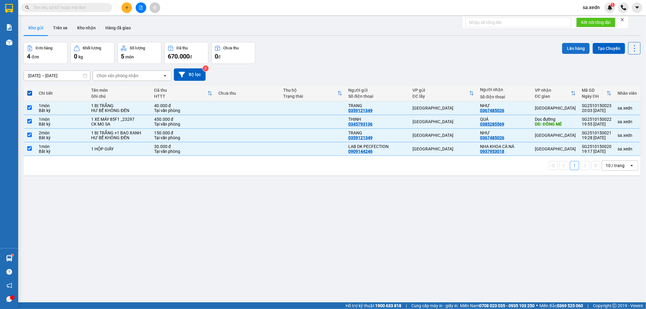
click at [571, 46] on button "Lên hàng" at bounding box center [576, 48] width 28 height 11
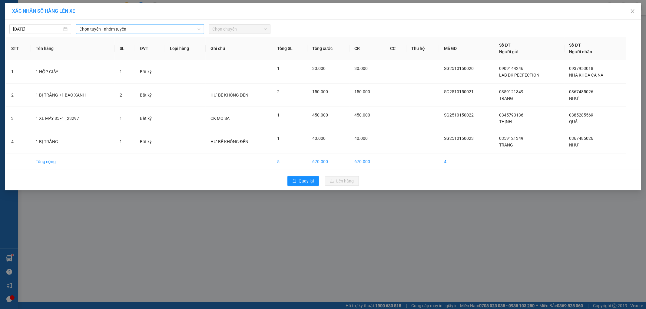
click at [182, 31] on span "Chọn tuyến - nhóm tuyến" at bounding box center [140, 29] width 121 height 9
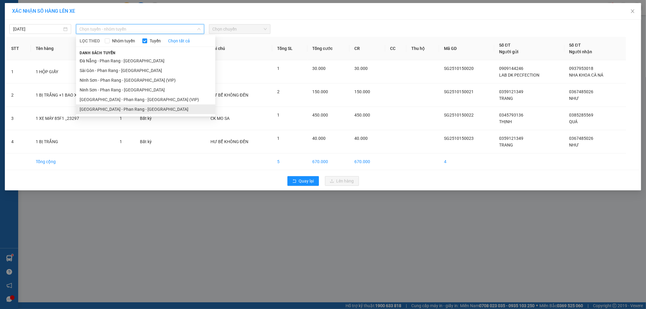
click at [108, 105] on li "[GEOGRAPHIC_DATA] - Phan Rang - [GEOGRAPHIC_DATA]" at bounding box center [145, 110] width 139 height 10
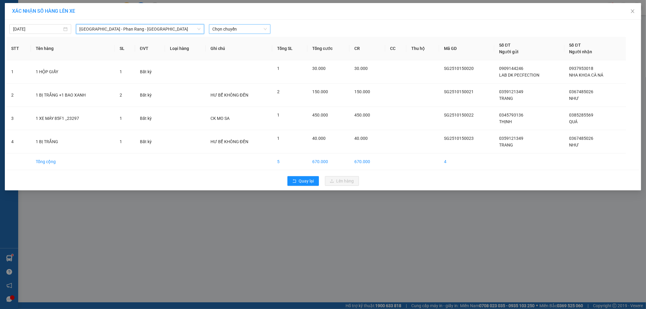
click at [222, 30] on span "Chọn chuyến" at bounding box center [240, 29] width 55 height 9
click at [228, 68] on div "21:45 - 50H-264.19" at bounding box center [236, 70] width 47 height 7
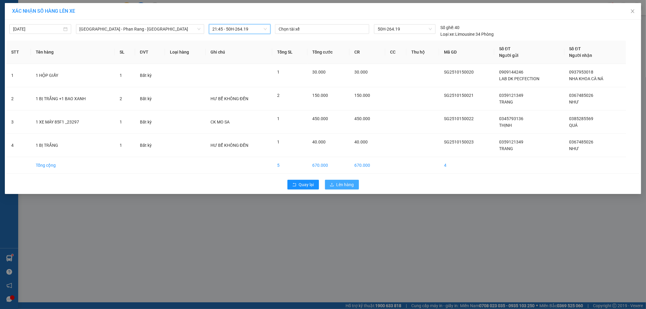
click at [340, 180] on button "Lên hàng" at bounding box center [342, 185] width 34 height 10
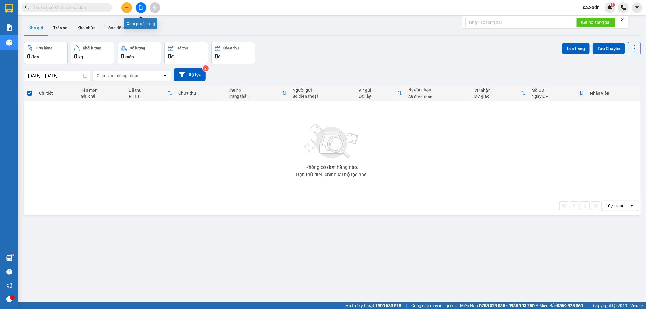
click at [141, 8] on icon "file-add" at bounding box center [141, 7] width 4 height 4
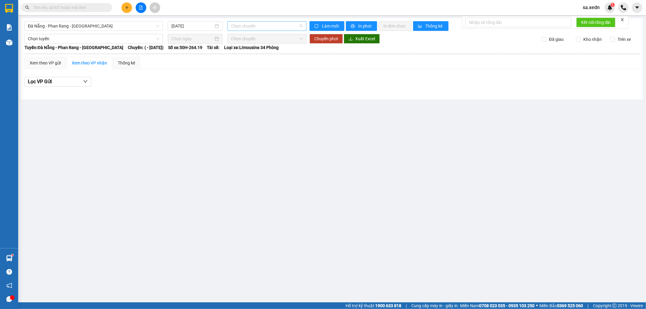
click at [236, 25] on span "Chọn chuyến" at bounding box center [266, 26] width 71 height 9
click at [124, 23] on span "Đà Nẵng - Phan Rang - [GEOGRAPHIC_DATA]" at bounding box center [93, 26] width 131 height 9
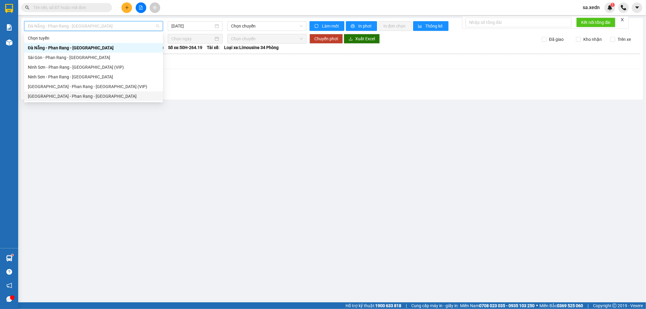
click at [103, 97] on div "[GEOGRAPHIC_DATA] - Phan Rang - [GEOGRAPHIC_DATA]" at bounding box center [93, 96] width 131 height 7
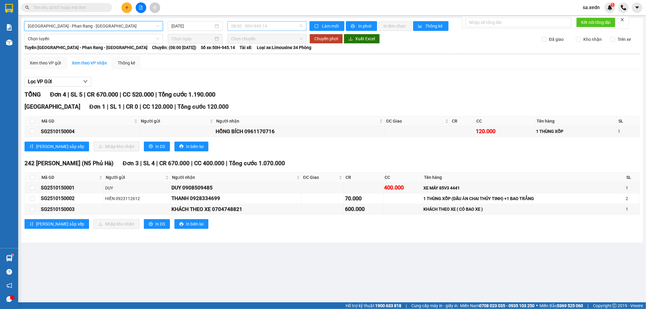
click at [237, 28] on span "08:00 - 50H-945.14" at bounding box center [266, 26] width 71 height 9
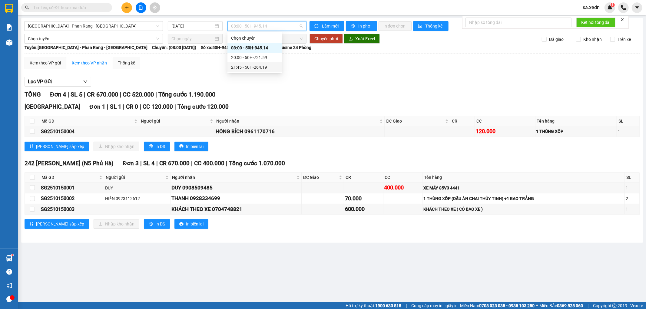
click at [246, 65] on div "21:45 - 50H-264.19" at bounding box center [254, 67] width 47 height 7
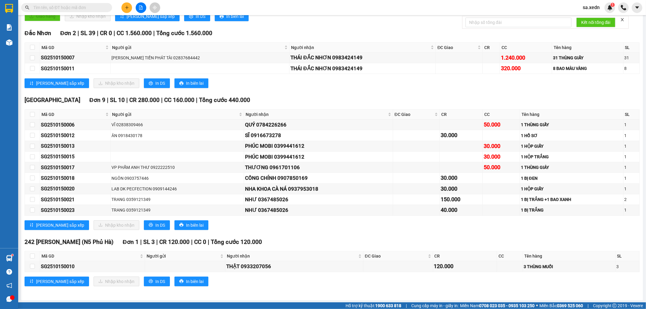
scroll to position [142, 0]
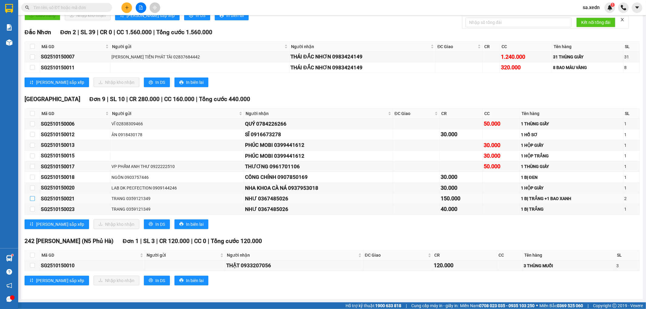
click at [30, 200] on input "checkbox" at bounding box center [32, 198] width 5 height 5
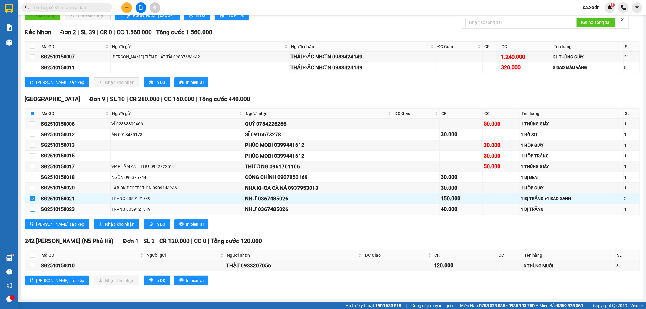
click at [34, 209] on input "checkbox" at bounding box center [32, 209] width 5 height 5
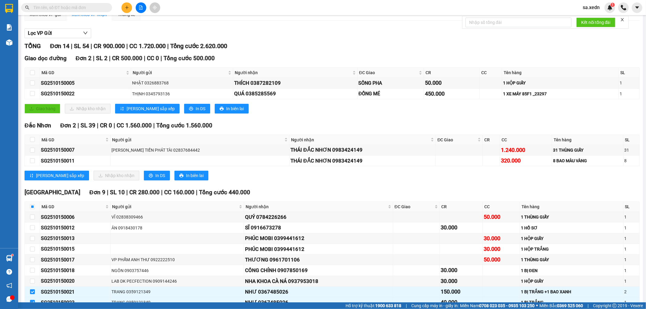
scroll to position [41, 0]
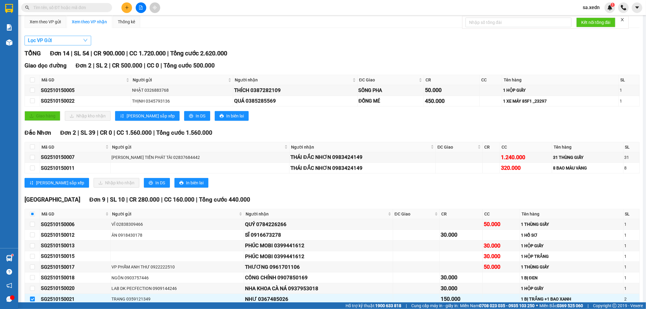
click at [70, 40] on button "Lọc VP Gửi" at bounding box center [58, 41] width 67 height 10
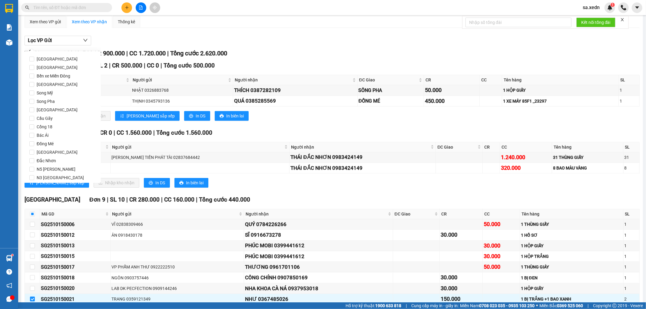
click at [149, 45] on div "Lọc VP Gửi" at bounding box center [332, 41] width 615 height 10
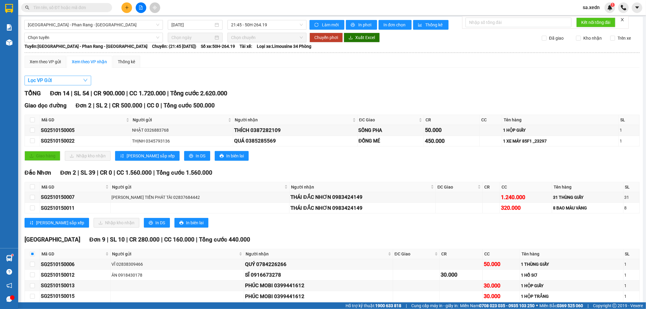
scroll to position [0, 0]
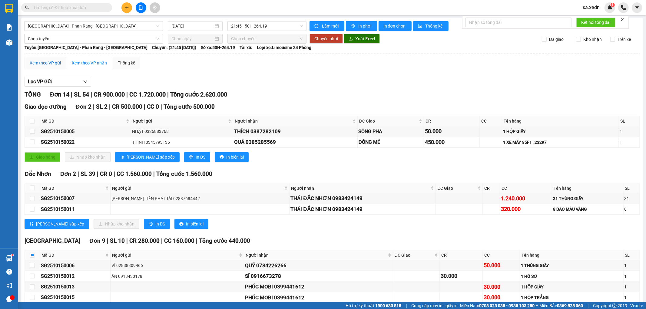
click at [56, 65] on div "Xem theo VP gửi" at bounding box center [45, 63] width 31 height 7
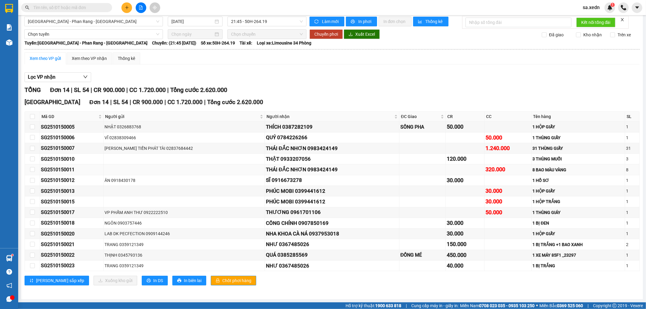
scroll to position [5, 0]
click at [32, 265] on input "checkbox" at bounding box center [32, 266] width 5 height 5
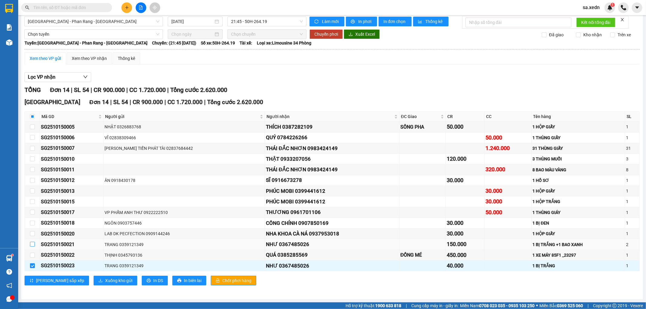
click at [34, 244] on input "checkbox" at bounding box center [32, 244] width 5 height 5
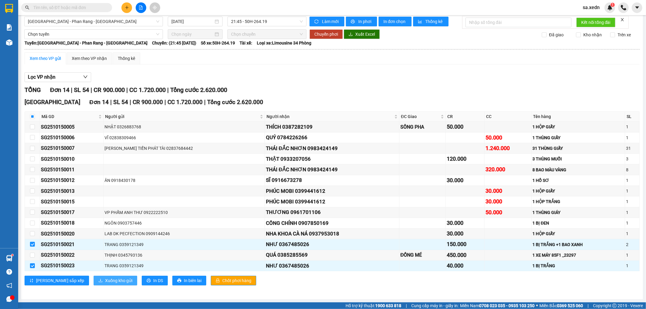
click at [105, 279] on span "Xuống kho gửi" at bounding box center [118, 280] width 27 height 7
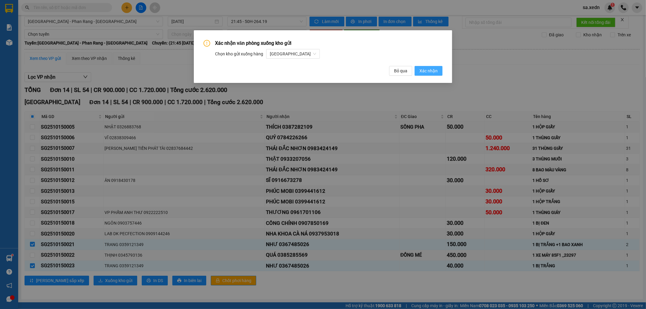
click at [429, 68] on span "Xác nhận" at bounding box center [429, 71] width 18 height 7
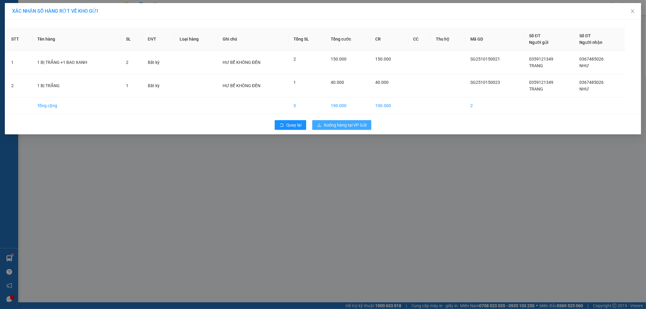
click at [331, 125] on span "Xuống hàng tại VP Gửi" at bounding box center [345, 125] width 43 height 7
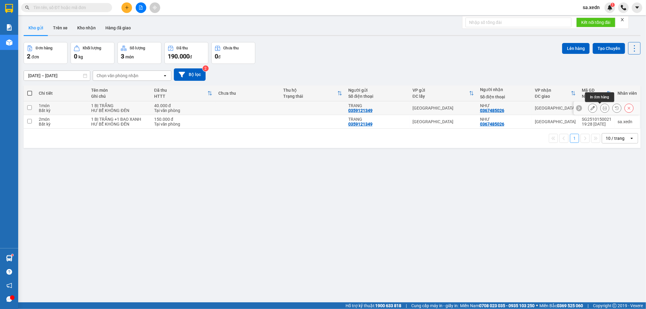
click at [603, 109] on icon at bounding box center [605, 108] width 4 height 4
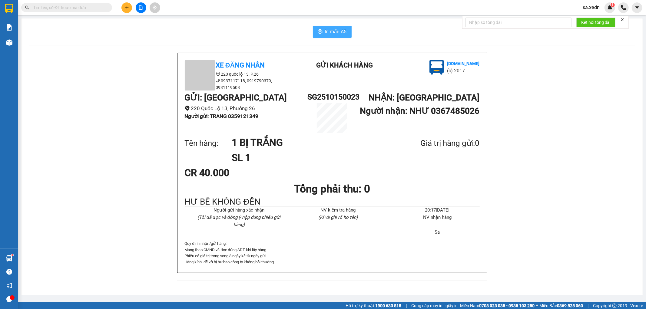
click at [322, 29] on icon "printer" at bounding box center [320, 31] width 5 height 5
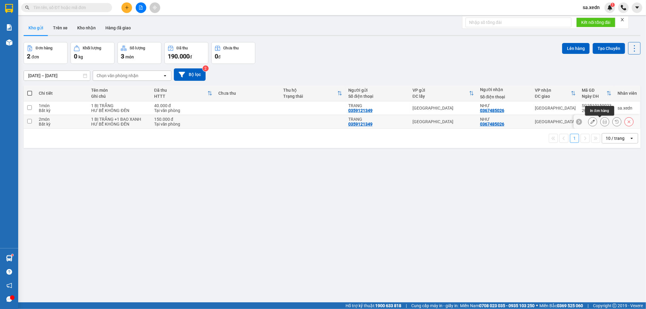
click at [603, 122] on icon at bounding box center [605, 122] width 4 height 4
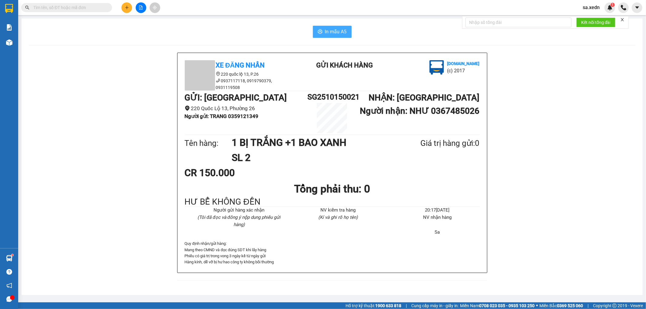
click at [335, 33] on span "In mẫu A5" at bounding box center [336, 32] width 22 height 8
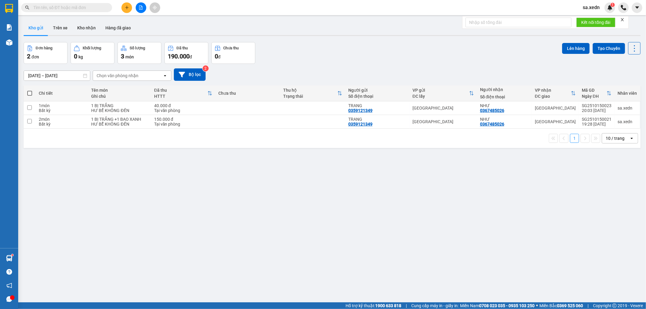
click at [28, 93] on span at bounding box center [29, 93] width 5 height 5
click at [30, 90] on input "checkbox" at bounding box center [30, 90] width 0 height 0
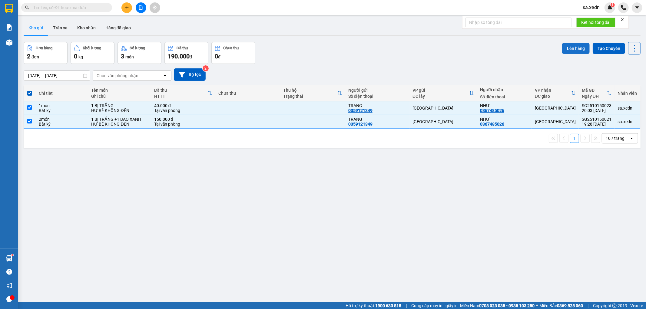
click at [570, 47] on button "Lên hàng" at bounding box center [576, 48] width 28 height 11
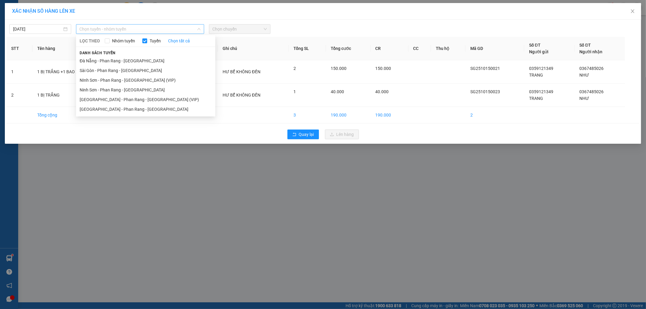
click at [182, 26] on span "Chọn tuyến - nhóm tuyến" at bounding box center [140, 29] width 121 height 9
click at [139, 106] on li "[GEOGRAPHIC_DATA] - Phan Rang - [GEOGRAPHIC_DATA]" at bounding box center [145, 110] width 139 height 10
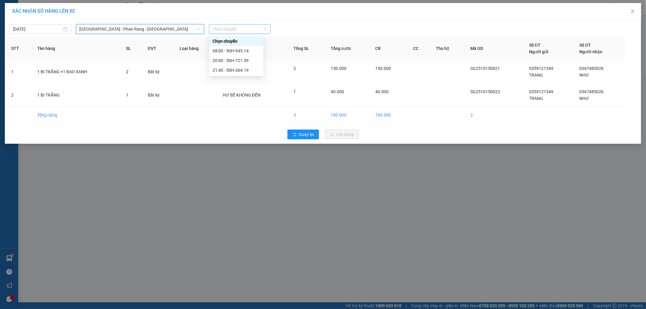
click at [216, 27] on span "Chọn chuyến" at bounding box center [240, 29] width 55 height 9
click at [222, 67] on div "21:45 - 50H-264.19" at bounding box center [236, 70] width 47 height 7
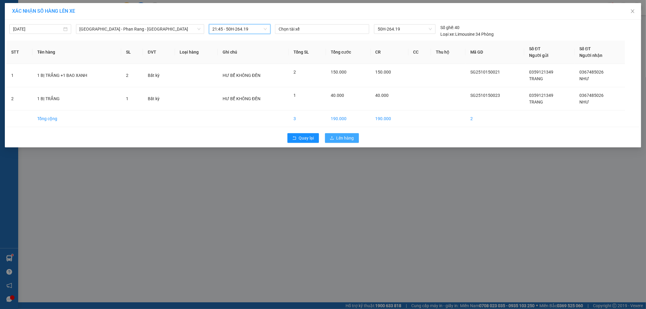
click at [336, 135] on button "Lên hàng" at bounding box center [342, 138] width 34 height 10
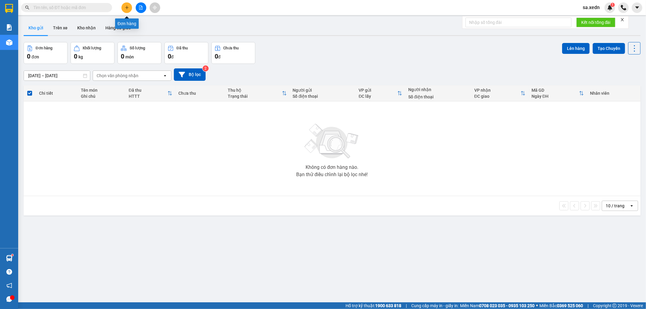
click at [128, 7] on icon "plus" at bounding box center [126, 7] width 3 height 0
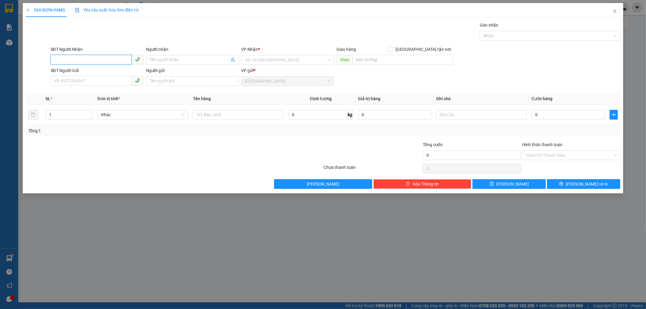
click at [61, 61] on input "SĐT Người Nhận" at bounding box center [91, 60] width 81 height 10
click at [167, 57] on input "Người nhận" at bounding box center [190, 60] width 80 height 7
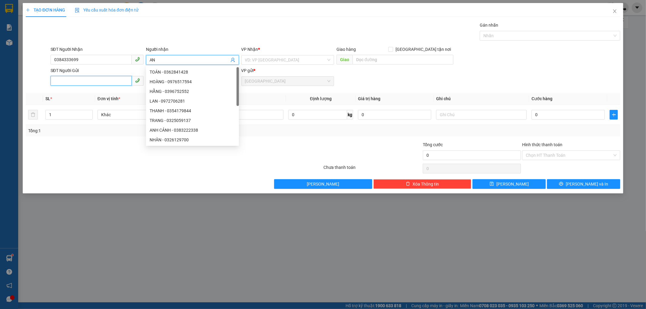
click at [57, 84] on input "SĐT Người Gửi" at bounding box center [91, 81] width 81 height 10
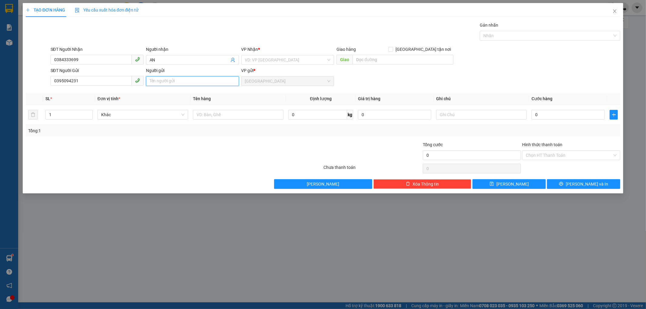
click at [148, 84] on input "Người gửi" at bounding box center [192, 81] width 93 height 10
click at [250, 59] on input "search" at bounding box center [285, 59] width 81 height 9
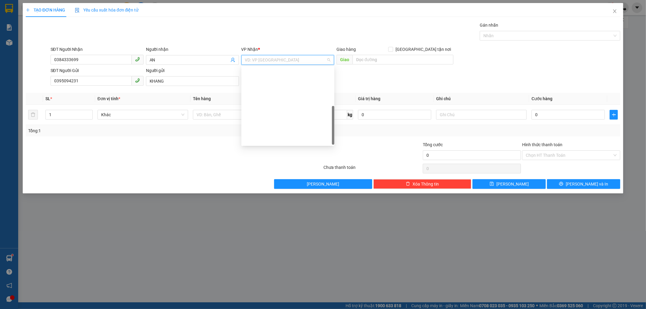
scroll to position [87, 0]
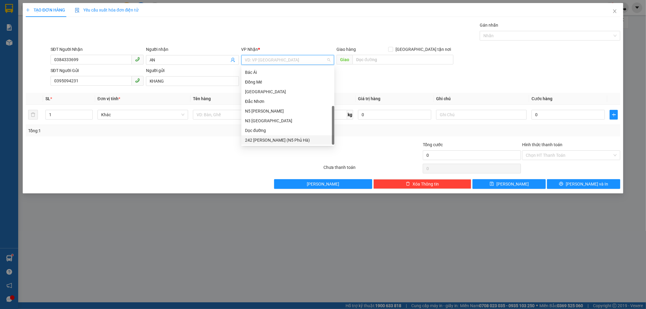
click at [271, 139] on div "242 [PERSON_NAME] (N5 Phủ Hà)" at bounding box center [288, 140] width 86 height 7
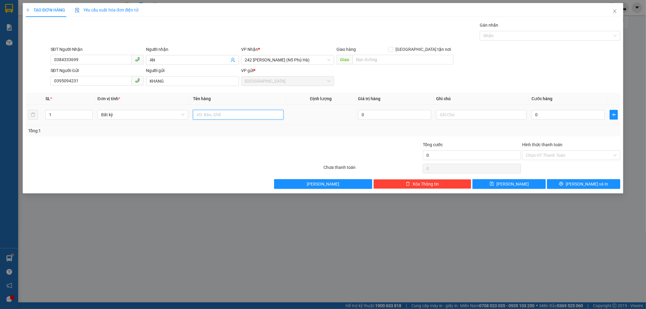
click at [207, 117] on input "text" at bounding box center [238, 115] width 91 height 10
click at [203, 116] on input "1 BỊ RẮN" at bounding box center [238, 115] width 91 height 10
click at [204, 115] on input "1 BỊ RẮN" at bounding box center [238, 115] width 91 height 10
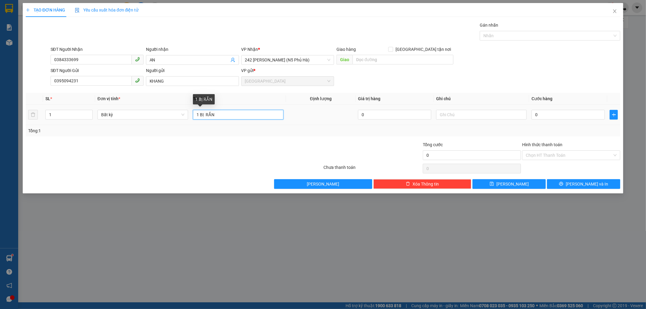
click at [205, 114] on input "1 BỊ RẮN" at bounding box center [238, 115] width 91 height 10
click at [217, 114] on input "1 BỊ TRẮN" at bounding box center [238, 115] width 91 height 10
click at [532, 113] on input "0" at bounding box center [568, 115] width 73 height 10
click at [546, 133] on div "Tổng: 1" at bounding box center [323, 131] width 590 height 7
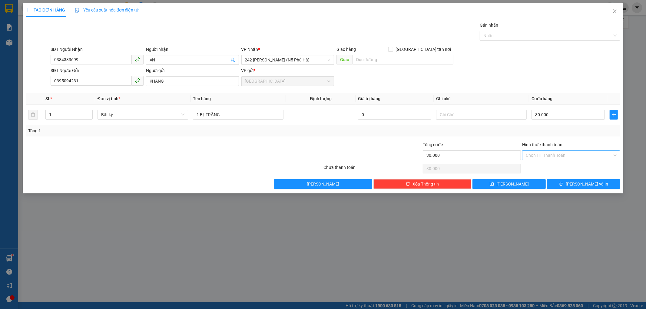
click at [526, 152] on input "Hình thức thanh toán" at bounding box center [569, 155] width 87 height 9
click at [231, 114] on input "1 BỊ TRẮNG" at bounding box center [238, 115] width 91 height 10
click at [546, 152] on input "Hình thức thanh toán" at bounding box center [569, 155] width 87 height 9
click at [542, 165] on div "Tại văn phòng" at bounding box center [571, 167] width 91 height 7
click at [564, 180] on button "[PERSON_NAME] và In" at bounding box center [583, 184] width 73 height 10
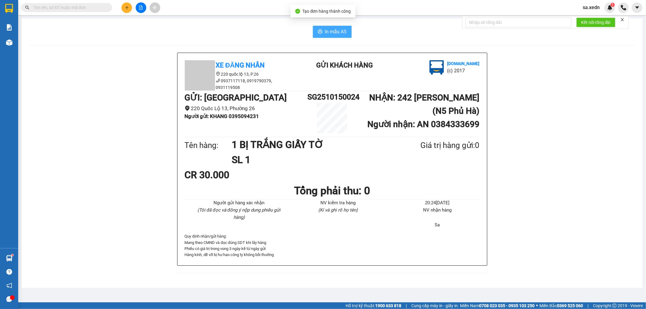
click at [346, 30] on span "In mẫu A5" at bounding box center [336, 32] width 22 height 8
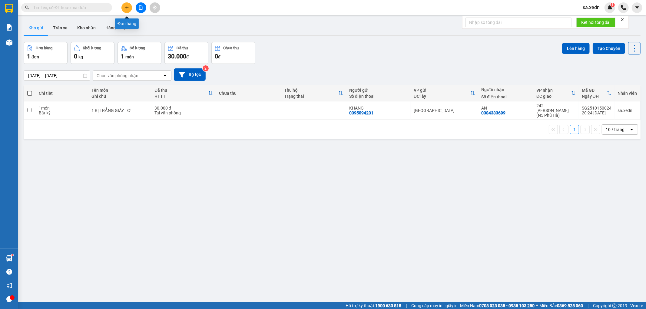
click at [124, 7] on button at bounding box center [126, 7] width 11 height 11
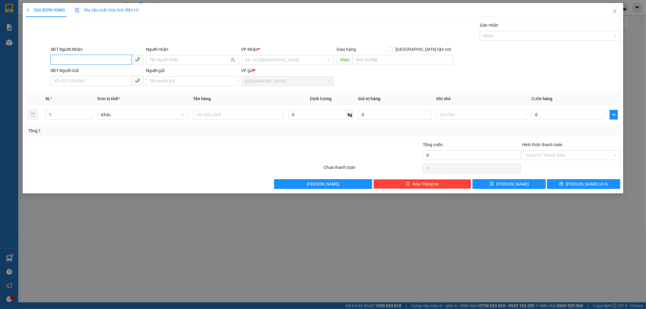
click at [63, 60] on input "SĐT Người Nhận" at bounding box center [91, 60] width 81 height 10
click at [67, 61] on input "SĐT Người Nhận" at bounding box center [91, 60] width 81 height 10
click at [101, 72] on div "0978809810 - [PERSON_NAME]" at bounding box center [97, 72] width 86 height 7
click at [64, 82] on input "SĐT Người Gửi" at bounding box center [91, 81] width 81 height 10
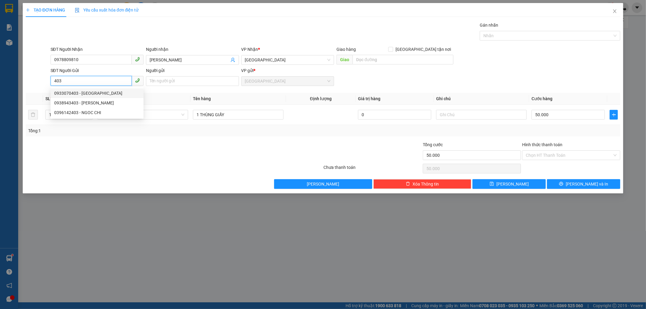
click at [78, 88] on div "0933070403 - [GEOGRAPHIC_DATA]" at bounding box center [97, 93] width 93 height 10
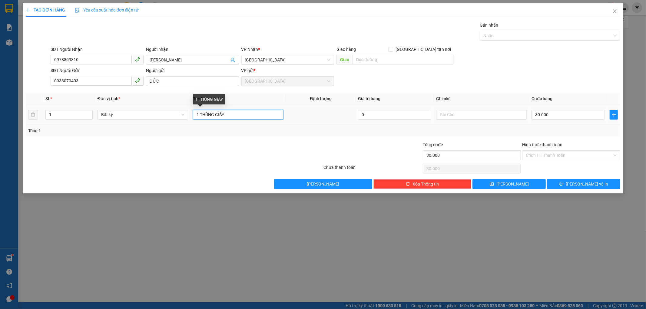
click at [231, 114] on input "1 THÙNG GIẤY" at bounding box center [238, 115] width 91 height 10
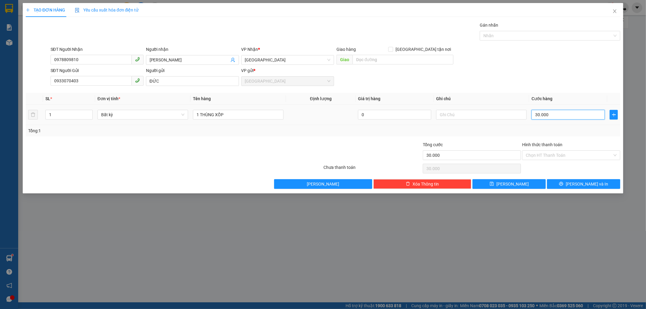
click at [549, 113] on input "30.000" at bounding box center [568, 115] width 73 height 10
click at [441, 113] on input "text" at bounding box center [481, 115] width 91 height 10
click at [470, 111] on input "HÀNG DẼ VỠ" at bounding box center [481, 115] width 91 height 10
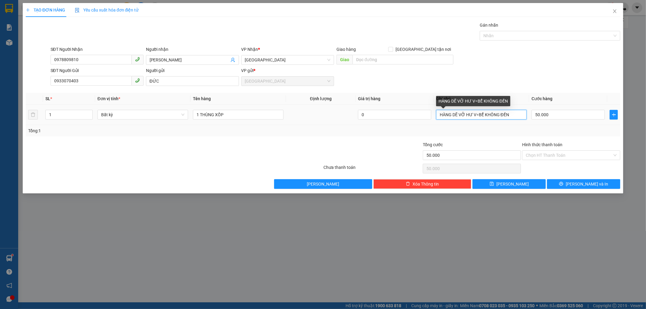
click at [479, 114] on input "HÀNG DẼ VỠ HƯ V=BỂ KHÔNG ĐỀN" at bounding box center [481, 115] width 91 height 10
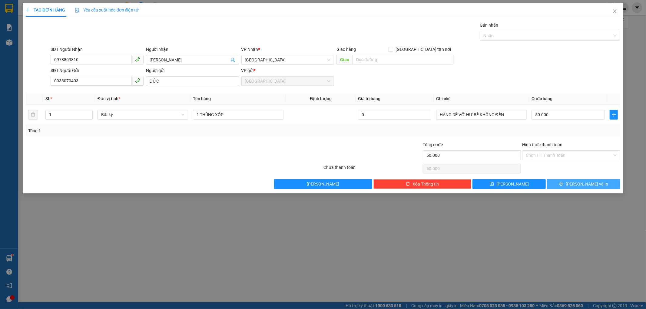
click at [559, 186] on button "[PERSON_NAME] và In" at bounding box center [583, 184] width 73 height 10
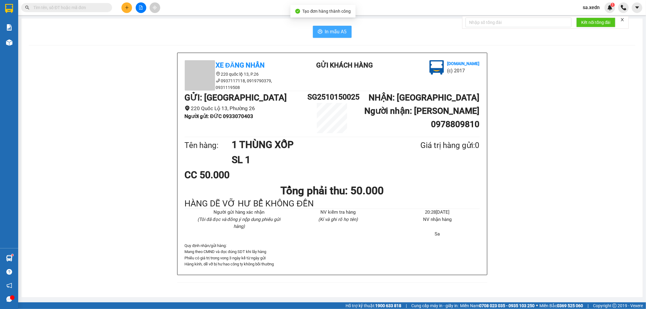
click at [337, 26] on button "In mẫu A5" at bounding box center [332, 32] width 39 height 12
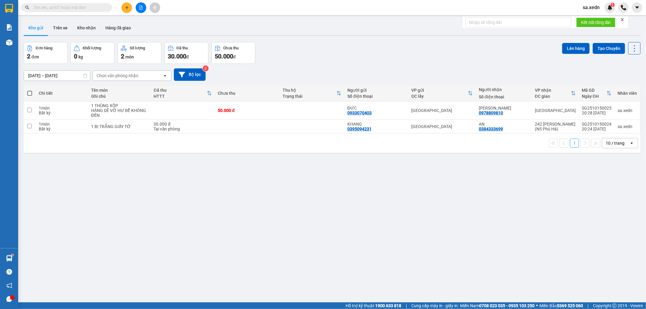
click at [28, 92] on span at bounding box center [29, 93] width 5 height 5
click at [30, 90] on input "checkbox" at bounding box center [30, 90] width 0 height 0
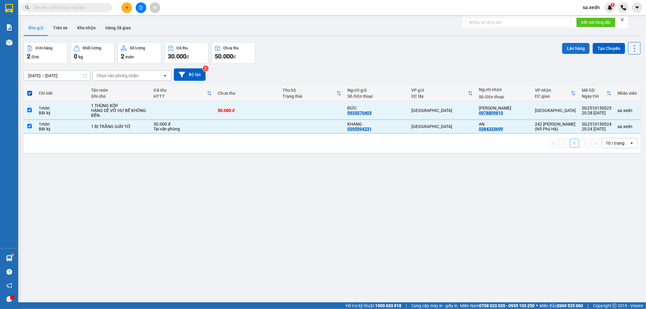
click at [562, 48] on button "Lên hàng" at bounding box center [576, 48] width 28 height 11
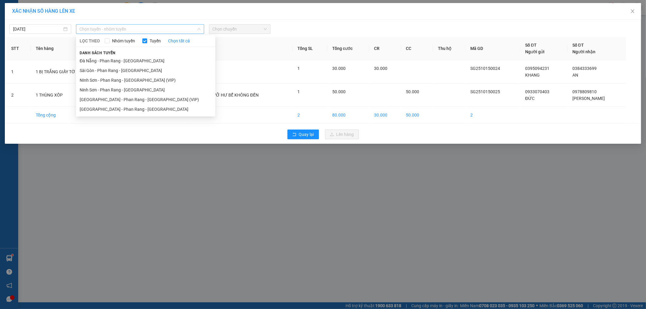
click at [139, 30] on span "Chọn tuyến - nhóm tuyến" at bounding box center [140, 29] width 121 height 9
click at [143, 107] on li "[GEOGRAPHIC_DATA] - Phan Rang - [GEOGRAPHIC_DATA]" at bounding box center [145, 110] width 139 height 10
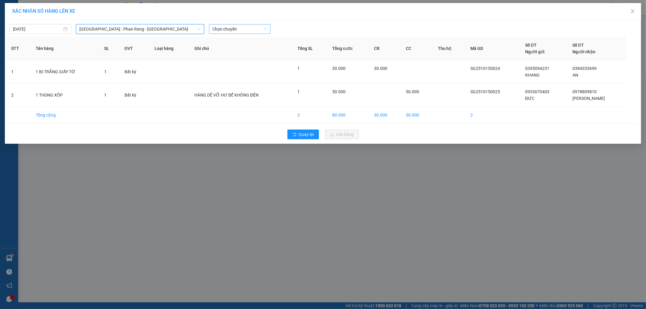
click at [215, 29] on span "Chọn chuyến" at bounding box center [240, 29] width 55 height 9
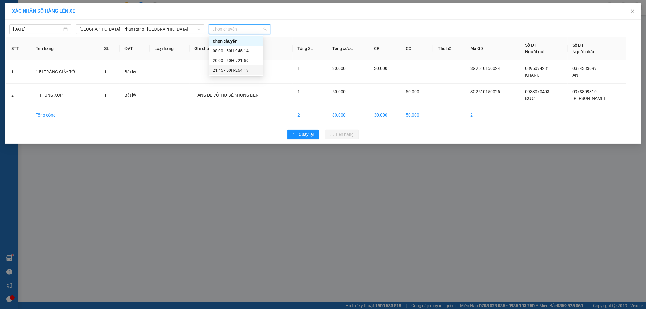
click at [217, 69] on div "21:45 - 50H-264.19" at bounding box center [236, 70] width 47 height 7
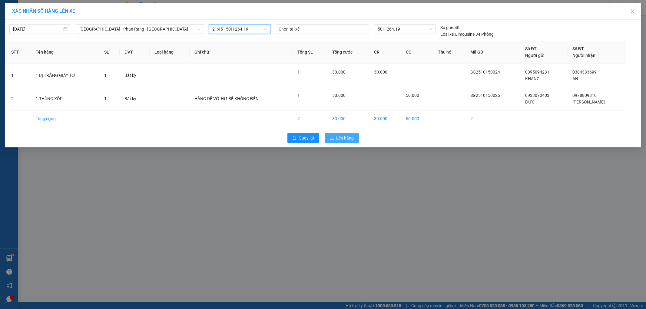
click at [337, 135] on span "Lên hàng" at bounding box center [346, 138] width 18 height 7
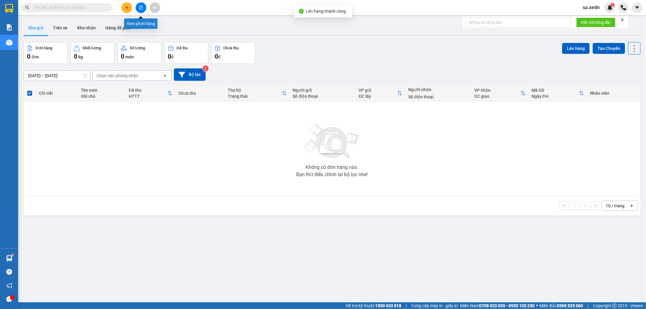
click at [137, 6] on button at bounding box center [141, 7] width 11 height 11
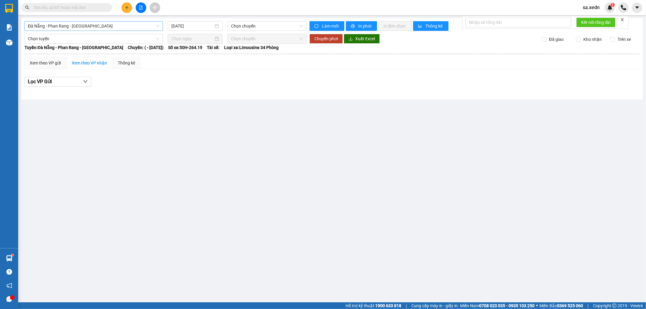
click at [129, 28] on span "Đà Nẵng - Phan Rang - [GEOGRAPHIC_DATA]" at bounding box center [93, 26] width 131 height 9
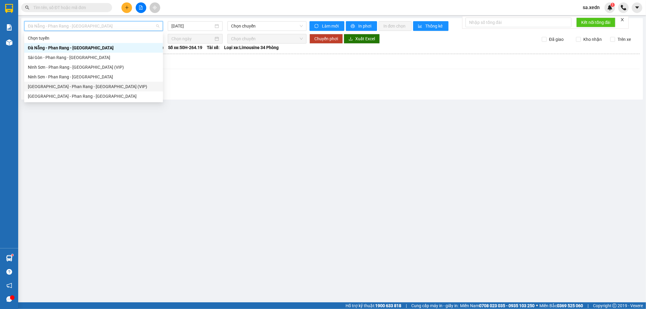
click at [94, 91] on div "[GEOGRAPHIC_DATA] - Phan Rang - [GEOGRAPHIC_DATA] (VIP)" at bounding box center [93, 87] width 139 height 10
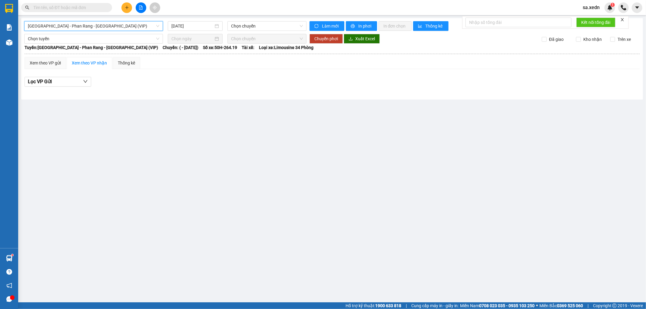
click at [100, 23] on span "[GEOGRAPHIC_DATA] - Phan Rang - [GEOGRAPHIC_DATA] (VIP)" at bounding box center [93, 26] width 131 height 9
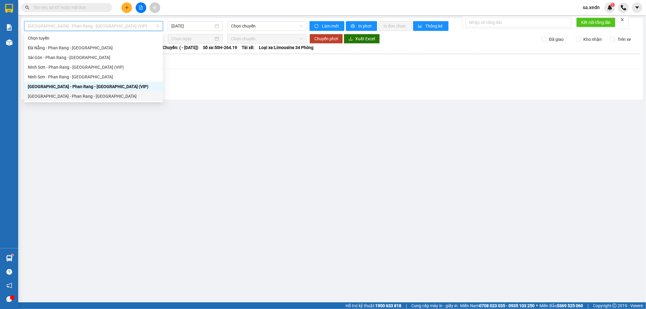
click at [92, 95] on div "[GEOGRAPHIC_DATA] - Phan Rang - [GEOGRAPHIC_DATA]" at bounding box center [93, 96] width 131 height 7
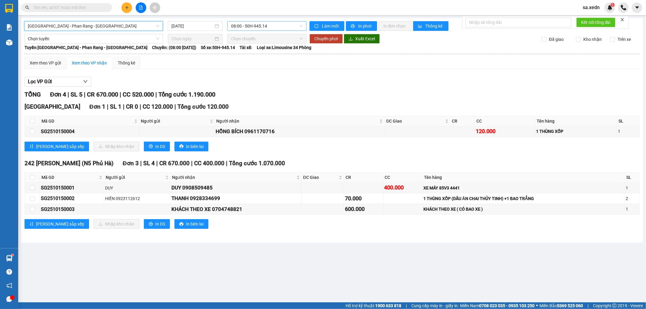
click at [261, 26] on span "08:00 - 50H-945.14" at bounding box center [266, 26] width 71 height 9
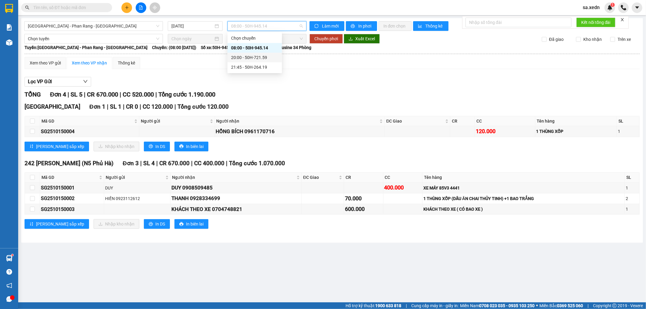
click at [256, 55] on div "20:00 - 50H-721.59" at bounding box center [254, 57] width 47 height 7
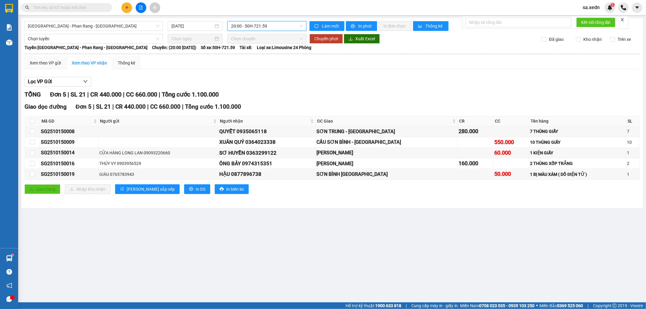
click at [260, 25] on span "20:00 - 50H-721.59" at bounding box center [266, 26] width 71 height 9
click at [259, 67] on div "21:45 - 50H-264.19" at bounding box center [254, 67] width 47 height 7
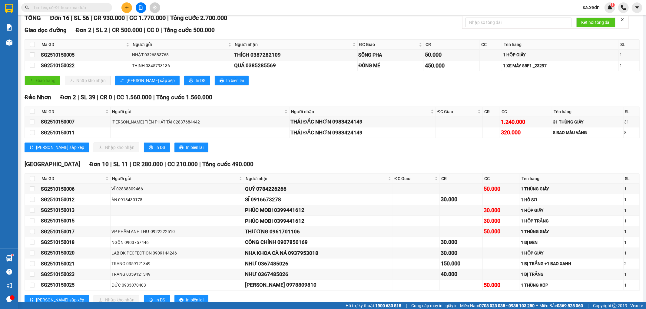
scroll to position [29, 0]
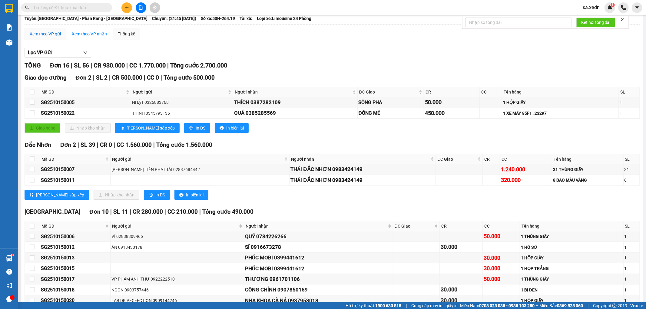
click at [60, 35] on div "Xem theo VP gửi" at bounding box center [45, 34] width 31 height 7
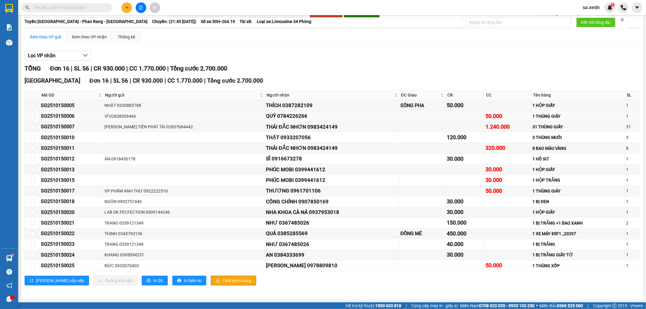
scroll to position [26, 0]
click at [33, 234] on input "checkbox" at bounding box center [32, 233] width 5 height 5
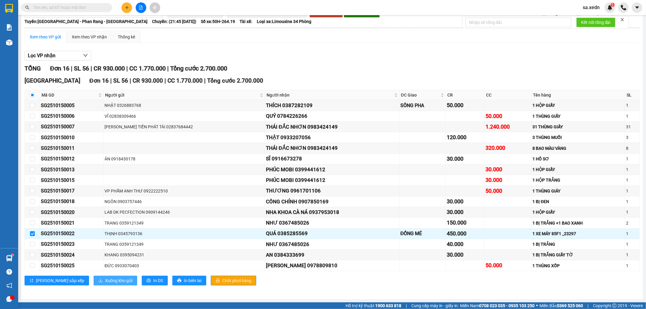
click at [105, 281] on span "Xuống kho gửi" at bounding box center [118, 280] width 27 height 7
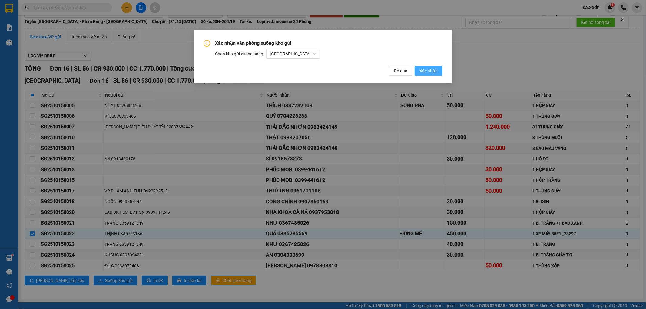
click at [428, 67] on button "Xác nhận" at bounding box center [429, 71] width 28 height 10
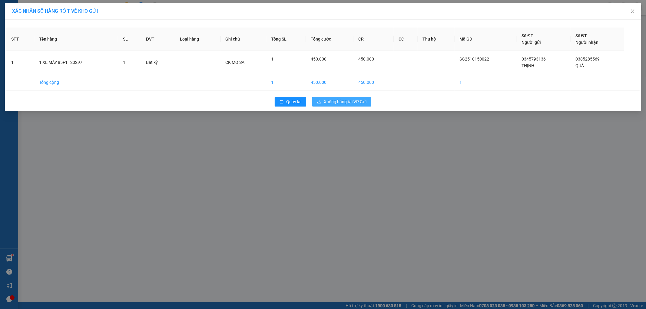
click at [337, 99] on span "Xuống hàng tại VP Gửi" at bounding box center [345, 101] width 43 height 7
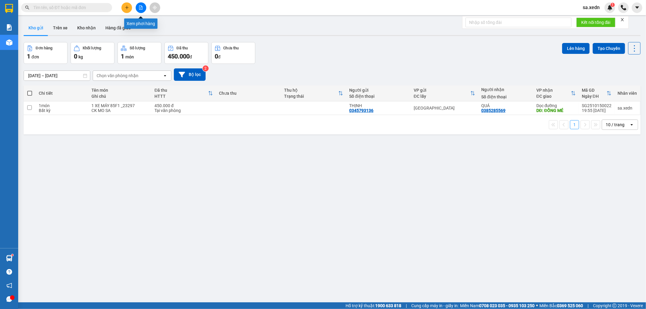
click at [141, 6] on icon "file-add" at bounding box center [140, 7] width 3 height 4
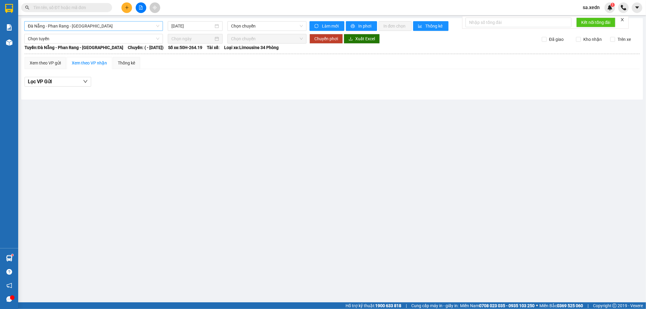
click at [135, 25] on span "Đà Nẵng - Phan Rang - [GEOGRAPHIC_DATA]" at bounding box center [93, 26] width 131 height 9
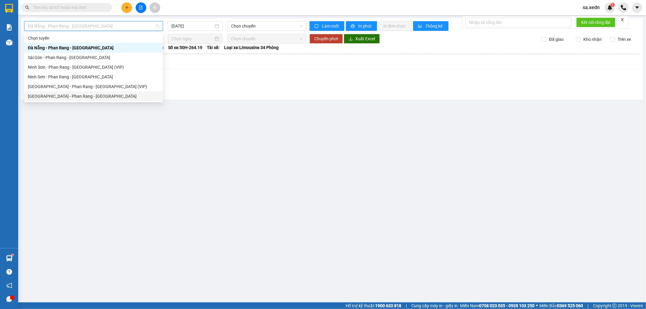
click at [94, 94] on div "[GEOGRAPHIC_DATA] - Phan Rang - [GEOGRAPHIC_DATA]" at bounding box center [93, 96] width 131 height 7
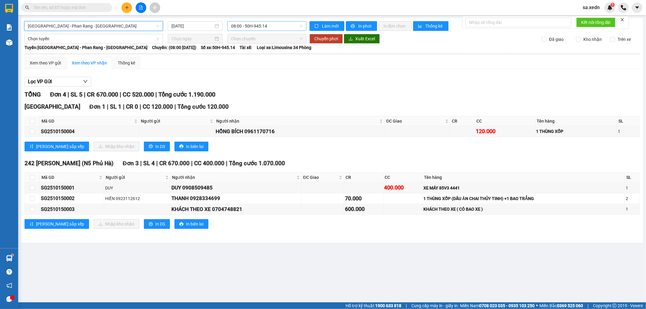
click at [237, 25] on span "08:00 - 50H-945.14" at bounding box center [266, 26] width 71 height 9
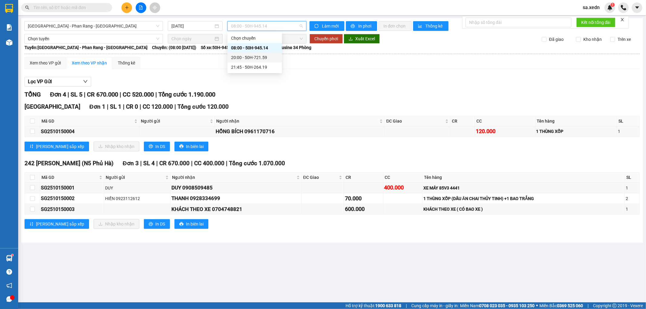
click at [263, 56] on div "20:00 - 50H-721.59" at bounding box center [254, 57] width 47 height 7
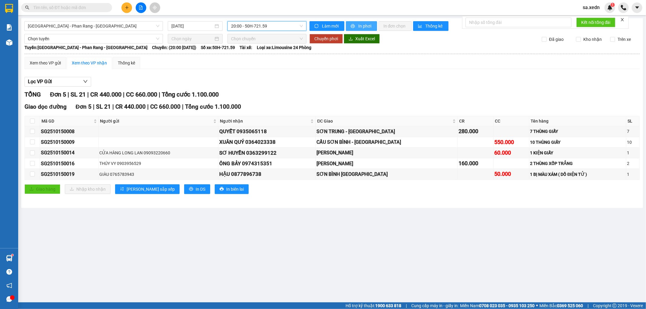
click at [359, 23] on span "In phơi" at bounding box center [365, 26] width 14 height 7
click at [249, 26] on span "20:00 - 50H-721.59" at bounding box center [266, 26] width 71 height 9
click at [250, 64] on div "21:45 - 50H-264.19" at bounding box center [254, 67] width 47 height 7
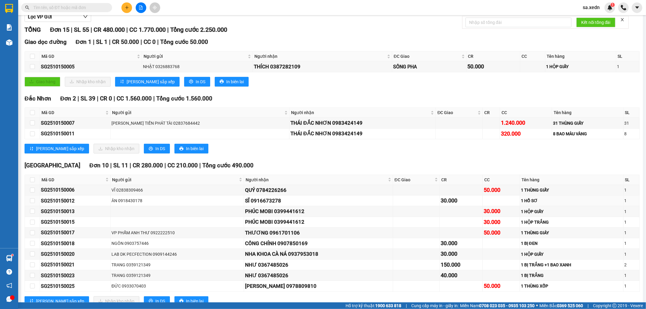
scroll to position [153, 0]
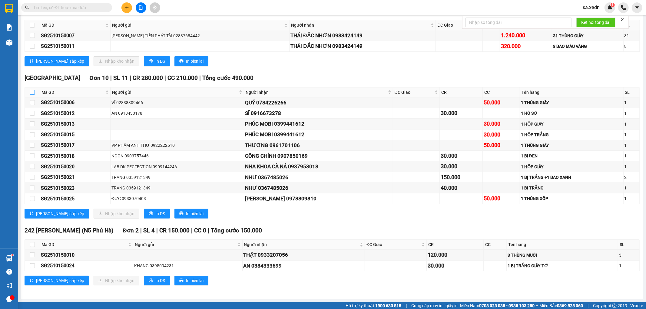
click at [31, 94] on input "checkbox" at bounding box center [32, 92] width 5 height 5
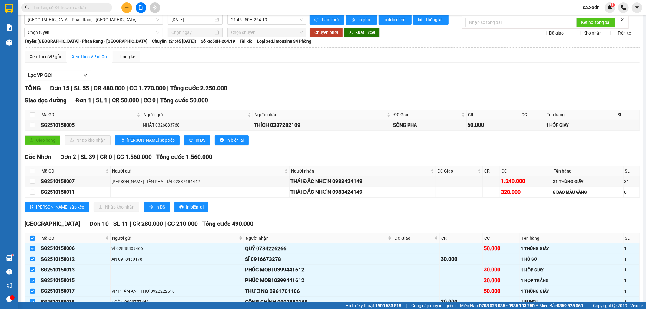
scroll to position [0, 0]
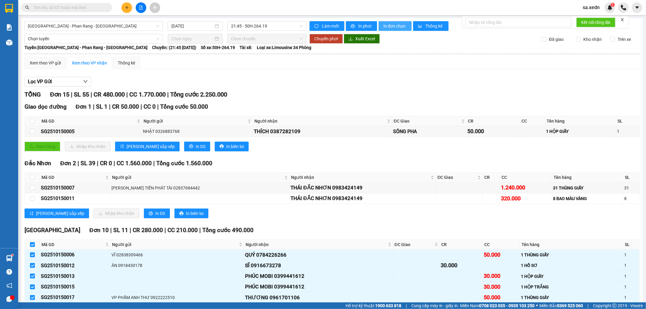
click at [386, 23] on span "In đơn chọn" at bounding box center [394, 26] width 23 height 7
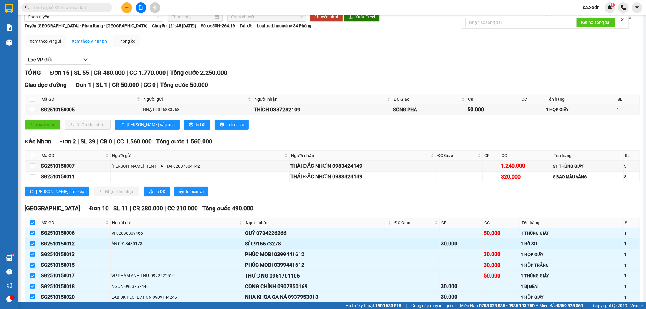
scroll to position [67, 0]
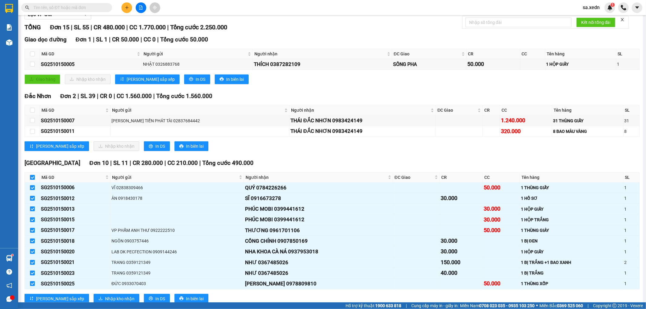
click at [34, 178] on input "checkbox" at bounding box center [32, 177] width 5 height 5
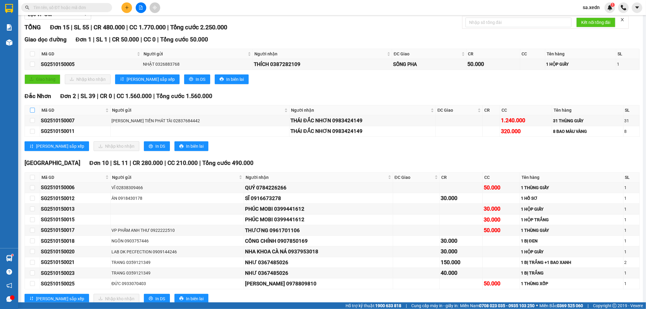
click at [32, 108] on label at bounding box center [32, 110] width 5 height 7
click at [32, 108] on input "checkbox" at bounding box center [32, 110] width 5 height 5
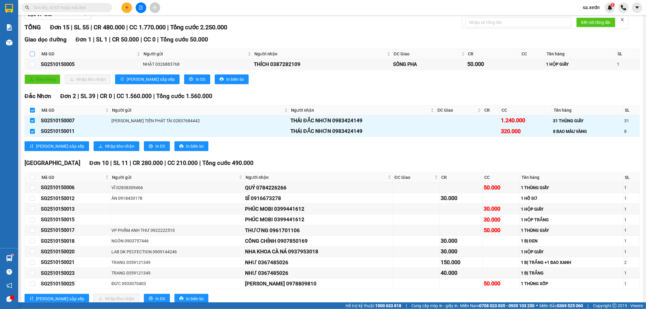
click at [31, 51] on label at bounding box center [32, 54] width 5 height 7
click at [31, 51] on input "checkbox" at bounding box center [32, 53] width 5 height 5
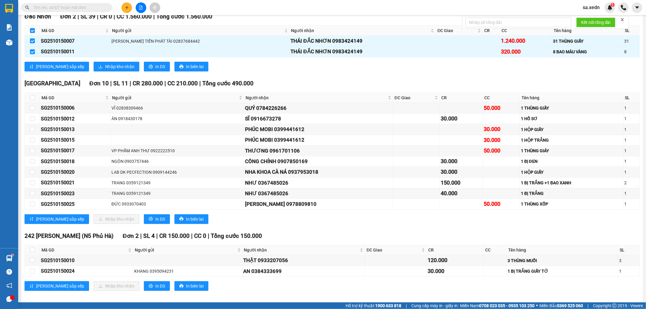
scroll to position [153, 0]
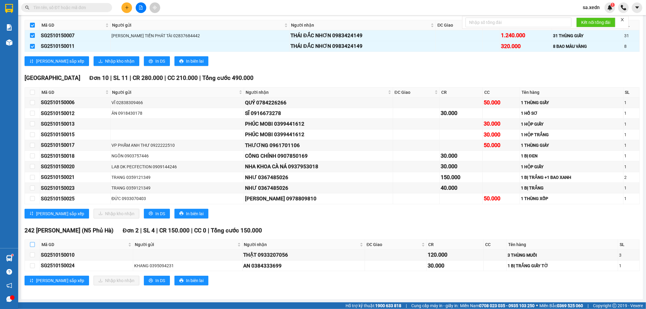
click at [31, 243] on input "checkbox" at bounding box center [32, 244] width 5 height 5
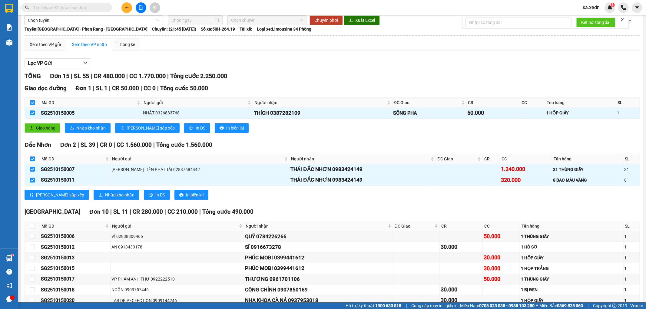
scroll to position [0, 0]
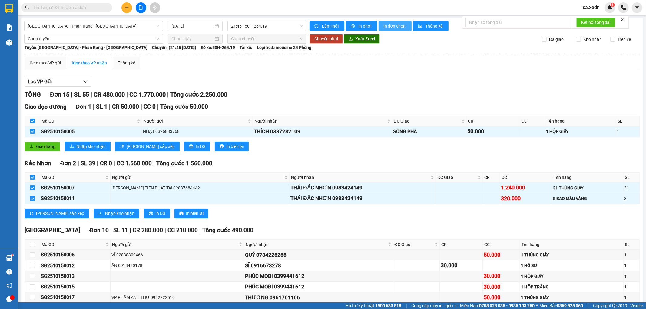
click at [389, 23] on span "In đơn chọn" at bounding box center [394, 26] width 23 height 7
click at [128, 9] on icon "plus" at bounding box center [127, 7] width 4 height 4
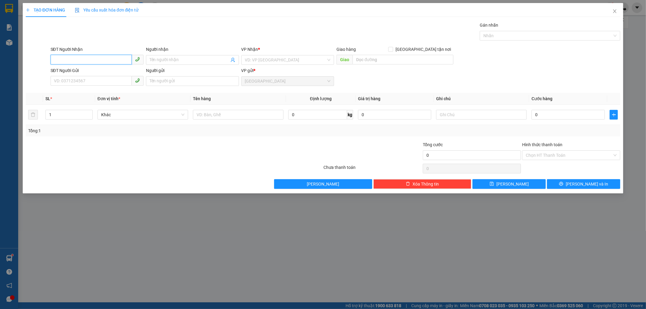
click at [65, 59] on input "SĐT Người Nhận" at bounding box center [91, 60] width 81 height 10
click at [160, 58] on input "Người nhận" at bounding box center [190, 60] width 80 height 7
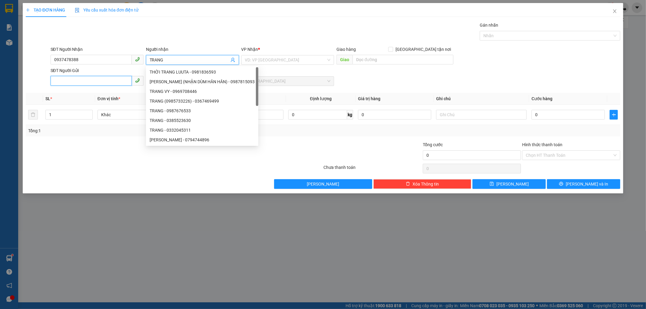
click at [70, 81] on input "SĐT Người Gửi" at bounding box center [91, 81] width 81 height 10
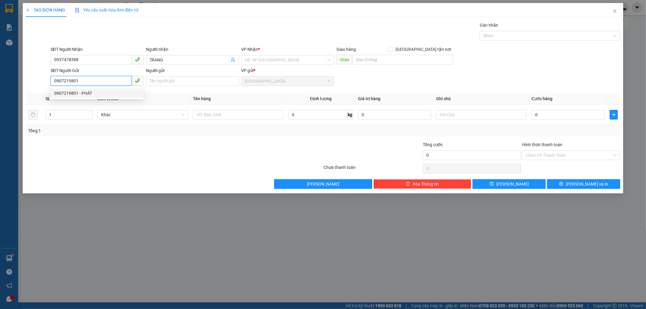
click at [93, 95] on div "0907219801 - PHÁT" at bounding box center [97, 93] width 86 height 7
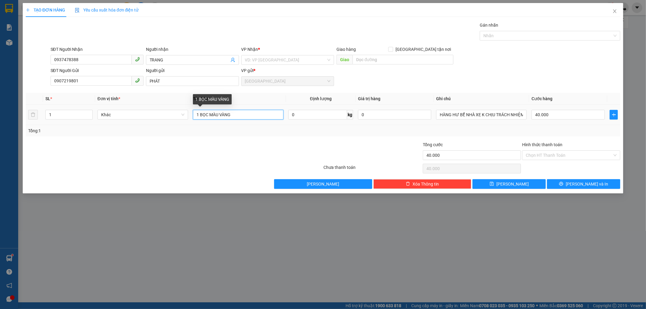
click at [235, 114] on input "1 BỌC MÀU VÀNG" at bounding box center [238, 115] width 91 height 10
click at [266, 61] on input "search" at bounding box center [285, 59] width 81 height 9
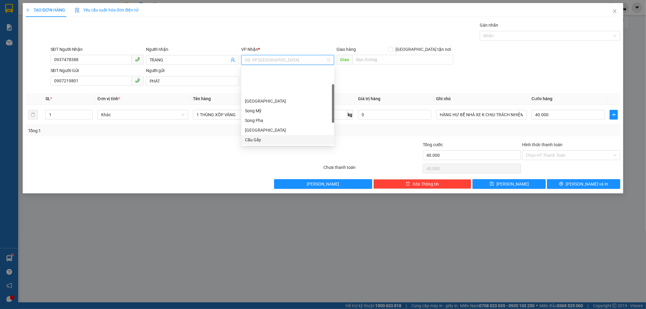
scroll to position [87, 0]
drag, startPoint x: 264, startPoint y: 132, endPoint x: 262, endPoint y: 126, distance: 6.5
click at [264, 132] on div "Dọc đường" at bounding box center [288, 130] width 86 height 7
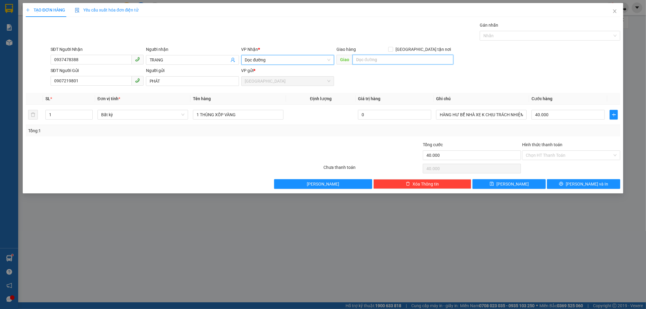
click at [365, 59] on input "text" at bounding box center [403, 60] width 101 height 10
click at [380, 60] on input "PHƯỚC THÁNG BÁC ÁI" at bounding box center [403, 60] width 101 height 10
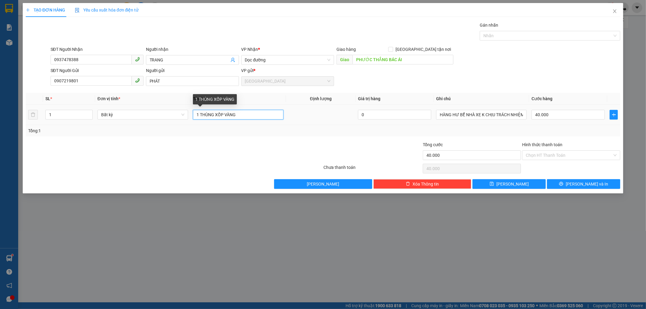
click at [242, 117] on input "1 THÙNG XỐP VÀNG" at bounding box center [238, 115] width 91 height 10
